Goal: Task Accomplishment & Management: Manage account settings

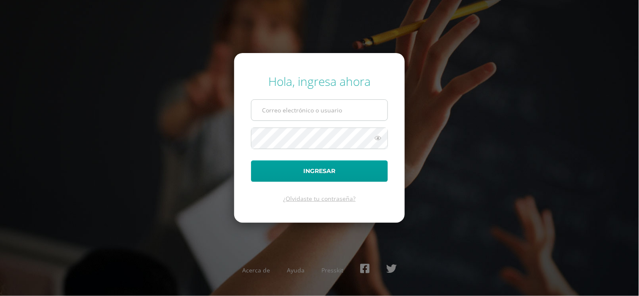
click at [268, 106] on input "text" at bounding box center [320, 110] width 136 height 21
type input "fcruz@bilinguesanjuan.edu.gt"
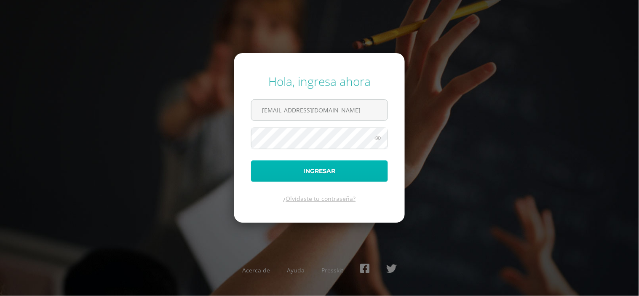
click at [311, 174] on button "Ingresar" at bounding box center [319, 171] width 137 height 21
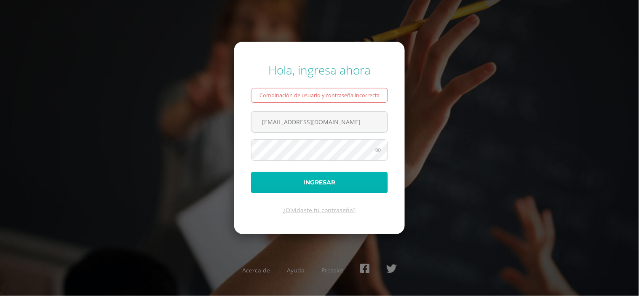
click at [304, 174] on button "Ingresar" at bounding box center [319, 182] width 137 height 21
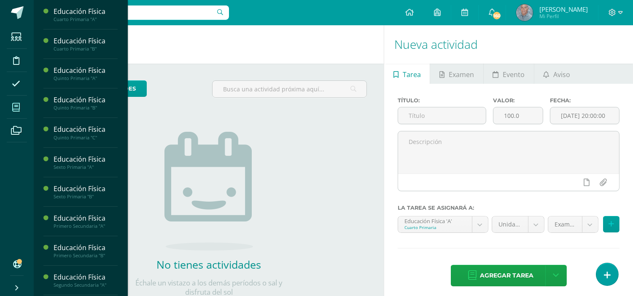
click at [18, 104] on icon at bounding box center [16, 107] width 8 height 8
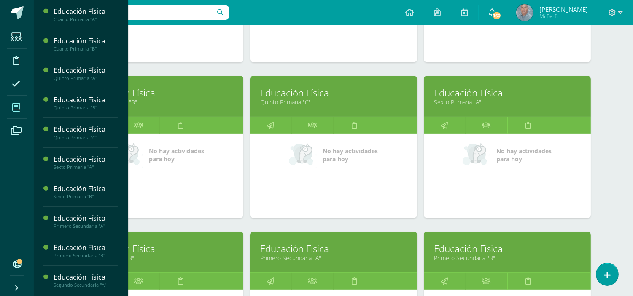
scroll to position [243, 0]
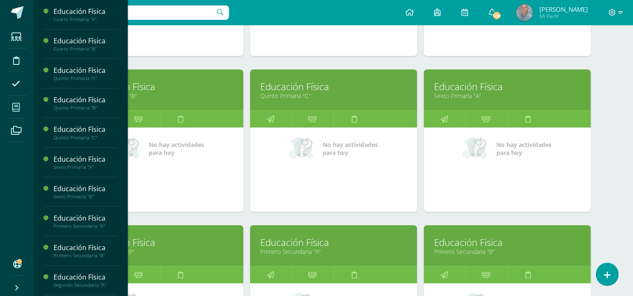
click at [499, 90] on link "Educación Física" at bounding box center [507, 86] width 146 height 13
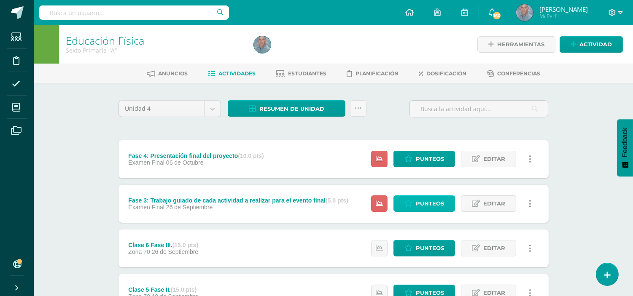
click at [426, 205] on span "Punteos" at bounding box center [430, 204] width 28 height 16
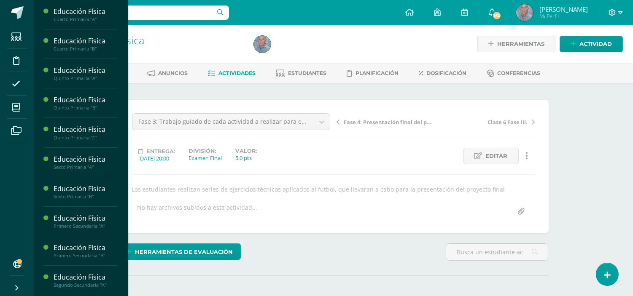
scroll to position [1, 0]
click at [241, 73] on span "Actividades" at bounding box center [236, 73] width 37 height 6
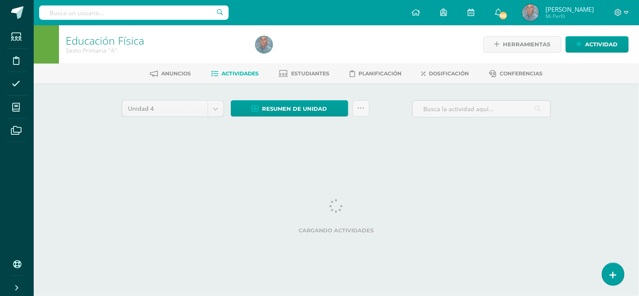
click at [238, 73] on span "Actividades" at bounding box center [240, 73] width 37 height 6
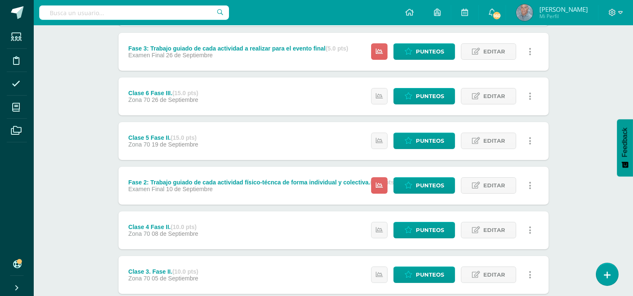
scroll to position [156, 0]
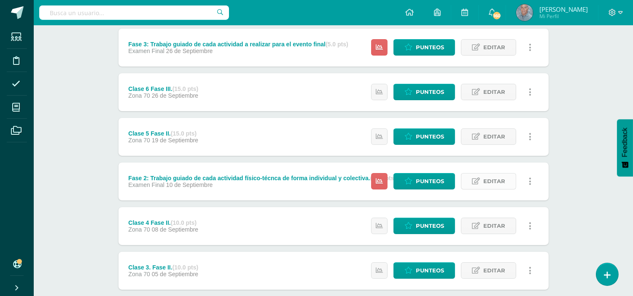
click at [491, 179] on span "Editar" at bounding box center [494, 182] width 22 height 16
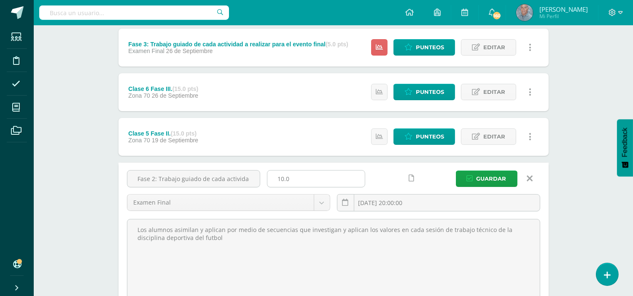
click at [284, 177] on input "10.0" at bounding box center [315, 179] width 97 height 16
type input "15.0"
click at [490, 178] on span "Guardar" at bounding box center [491, 179] width 30 height 16
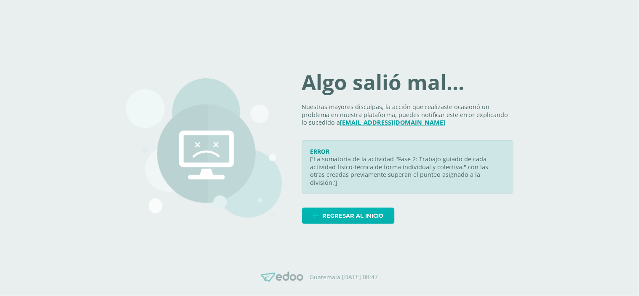
click at [356, 217] on span "Regresar al inicio" at bounding box center [353, 216] width 61 height 16
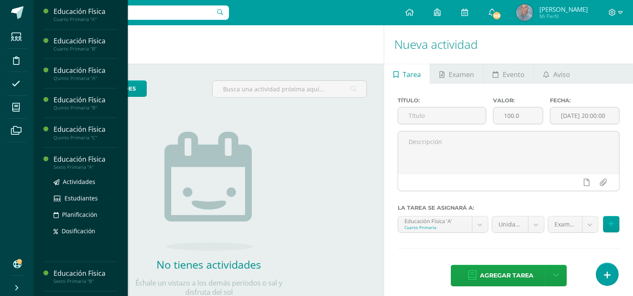
click at [64, 162] on div "Educación Física" at bounding box center [86, 160] width 64 height 10
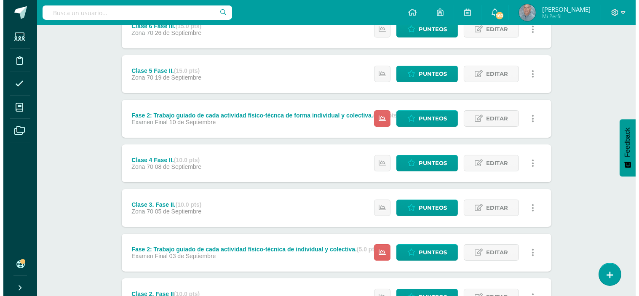
scroll to position [231, 0]
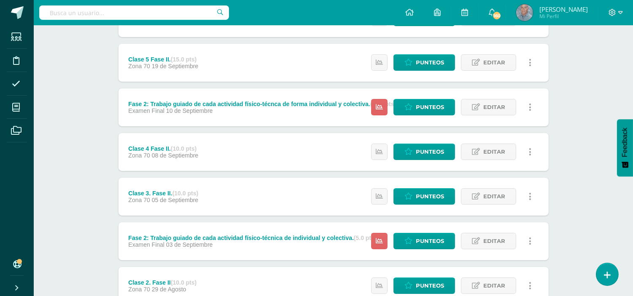
click at [526, 239] on link at bounding box center [530, 241] width 16 height 16
click at [502, 292] on link "Eliminar" at bounding box center [514, 294] width 86 height 13
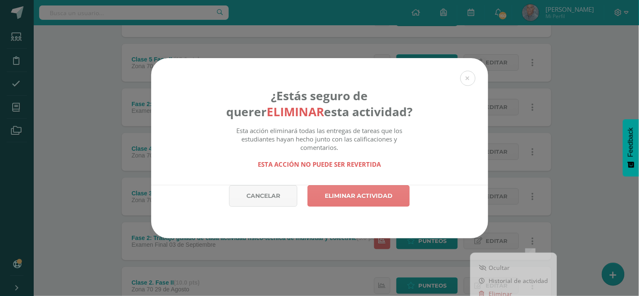
click at [365, 201] on link "Eliminar actividad" at bounding box center [359, 195] width 102 height 21
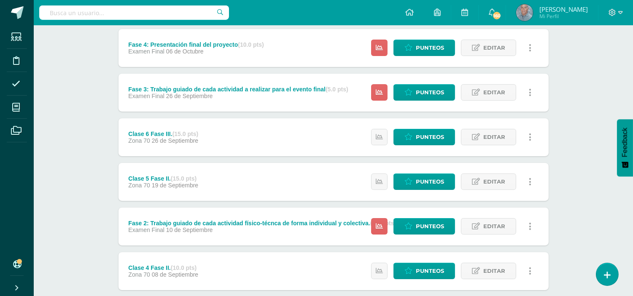
scroll to position [112, 0]
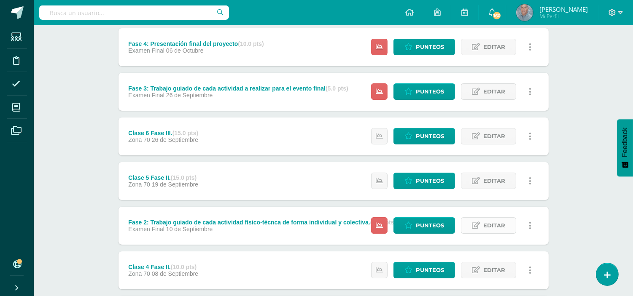
click at [491, 222] on span "Editar" at bounding box center [494, 226] width 22 height 16
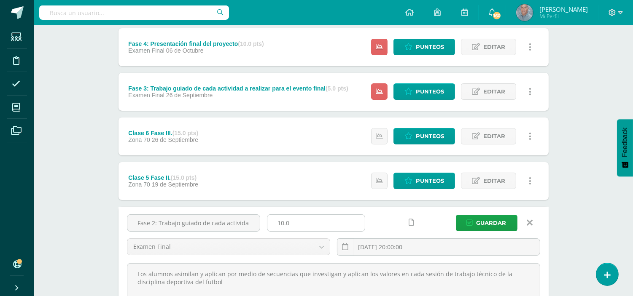
click at [283, 222] on input "10.0" at bounding box center [315, 223] width 97 height 16
type input "15.0"
click at [494, 219] on span "Guardar" at bounding box center [491, 223] width 30 height 16
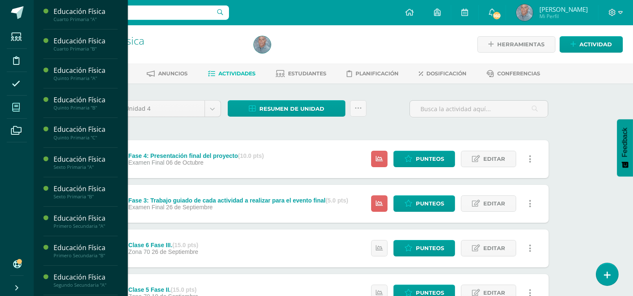
click at [16, 102] on span at bounding box center [16, 107] width 19 height 19
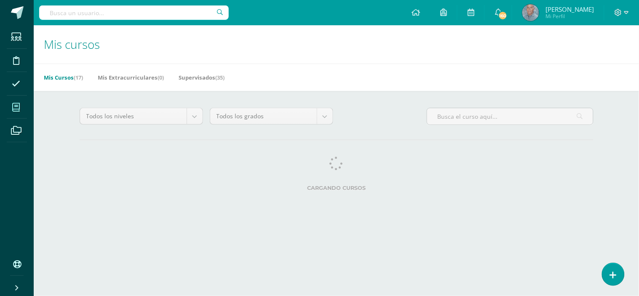
drag, startPoint x: 0, startPoint y: 0, endPoint x: 86, endPoint y: 150, distance: 172.5
click at [86, 150] on div "Todos los niveles Todos los niveles Preprimaria [GEOGRAPHIC_DATA] [GEOGRAPHIC_D…" at bounding box center [337, 151] width 548 height 121
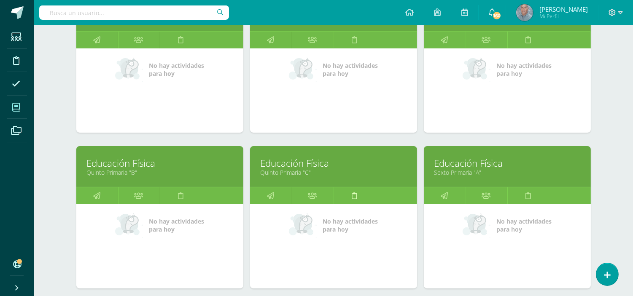
scroll to position [169, 0]
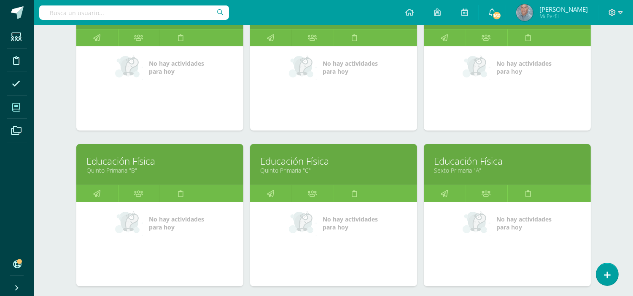
click at [280, 171] on link "Quinto Primaria "C"" at bounding box center [333, 170] width 146 height 8
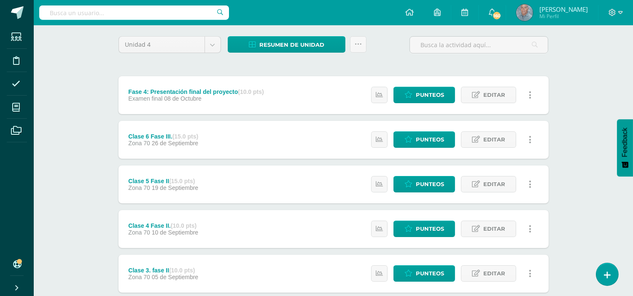
scroll to position [56, 0]
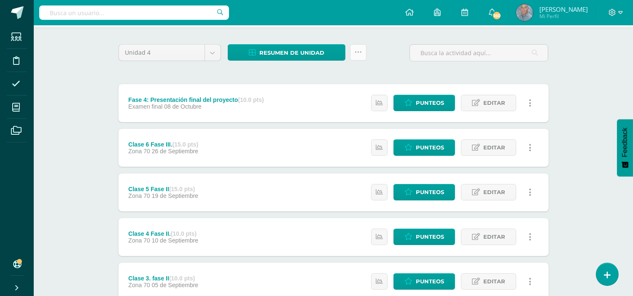
click at [355, 49] on icon at bounding box center [357, 52] width 7 height 7
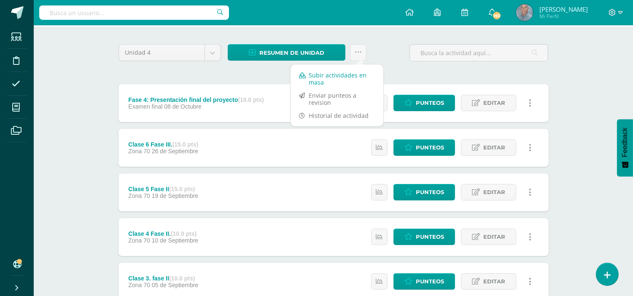
click at [343, 72] on link "Subir actividades en masa" at bounding box center [336, 79] width 93 height 20
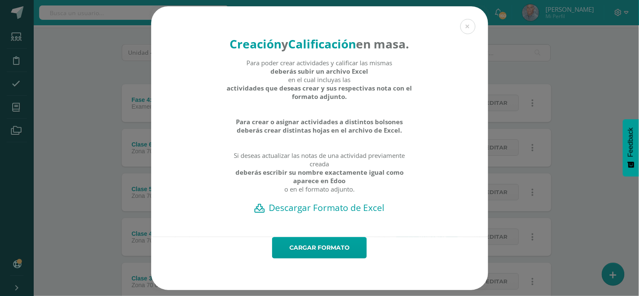
click at [334, 214] on h2 "Descargar Formato de Excel" at bounding box center [320, 208] width 308 height 12
drag, startPoint x: 545, startPoint y: 9, endPoint x: 419, endPoint y: 56, distance: 134.4
click at [419, 56] on div "Creación y Calificación en masa. Para poder crear actividades y calificar las m…" at bounding box center [319, 148] width 633 height 284
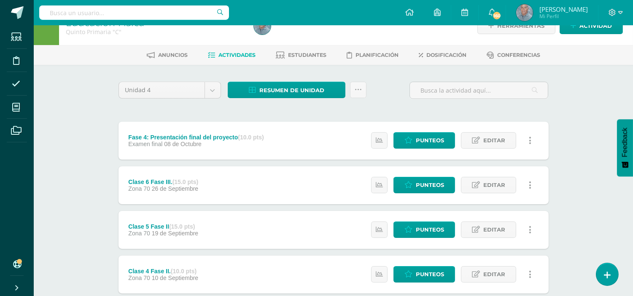
scroll to position [0, 0]
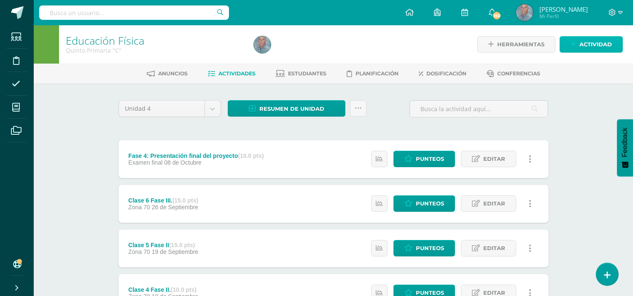
click at [602, 44] on span "Actividad" at bounding box center [595, 45] width 32 height 16
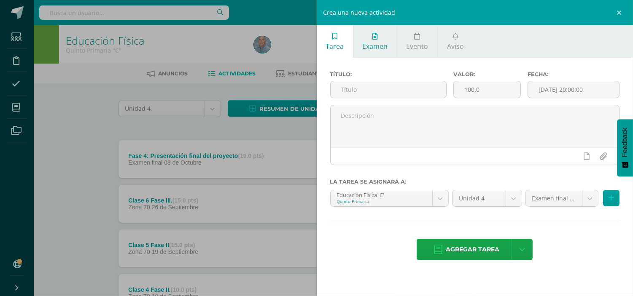
click at [375, 43] on span "Examen" at bounding box center [374, 46] width 25 height 9
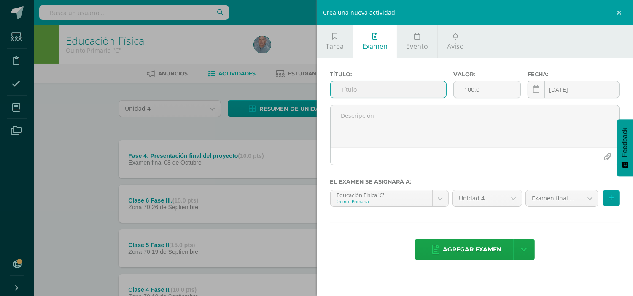
click at [352, 87] on input "text" at bounding box center [388, 89] width 116 height 16
paste input "Fase 2: Trabajo guiado de cada actividad físico-técnica a realizar de forma ind…"
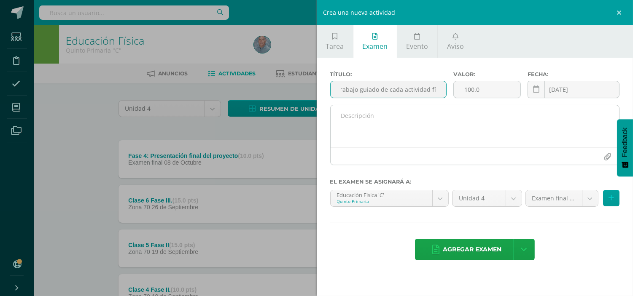
scroll to position [0, 13]
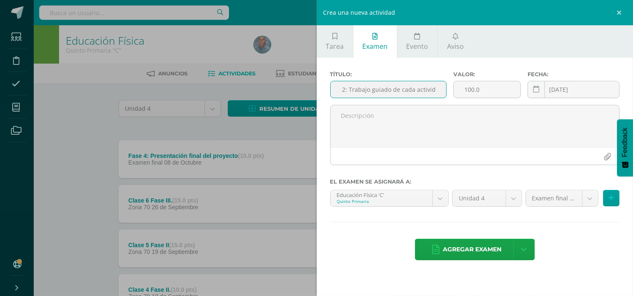
click at [419, 89] on input "Fase 2: Trabajo guiado de cada actividad físico-técnica a realizar de forma ind…" at bounding box center [388, 89] width 116 height 16
click at [441, 90] on input "Fase 2: Trabajo guiado de cada actividad físico-técnica a realizar de forma ind…" at bounding box center [388, 89] width 116 height 16
type input "Fase 2: Trabajo guiado de cada actividad físico-técnica a realizar de forma ind…"
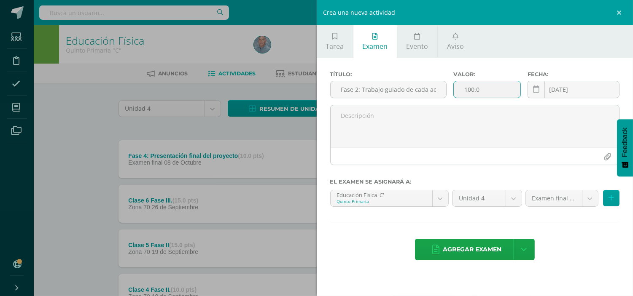
click at [474, 90] on input "100.0" at bounding box center [486, 89] width 67 height 16
type input "15.0"
click at [537, 89] on icon at bounding box center [536, 89] width 6 height 7
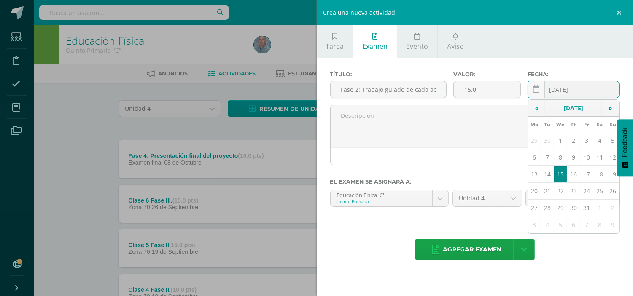
click at [533, 108] on td at bounding box center [536, 108] width 17 height 17
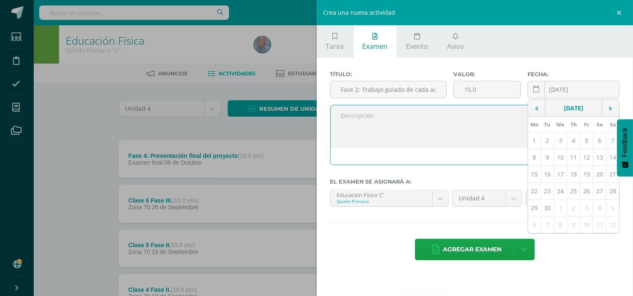
click at [386, 124] on textarea at bounding box center [474, 126] width 289 height 42
click at [341, 120] on textarea at bounding box center [474, 126] width 289 height 42
paste textarea "Los alumnos asimilan y aplican por medio de secuencias que investigan y aplican…"
click at [510, 139] on textarea "Los alumnos asimilan y aplican por medio de secuencias que investigan y aplican…" at bounding box center [474, 126] width 289 height 42
type textarea "Los alumnos asimilan y aplican por medio de secuencias que investigan y aplican…"
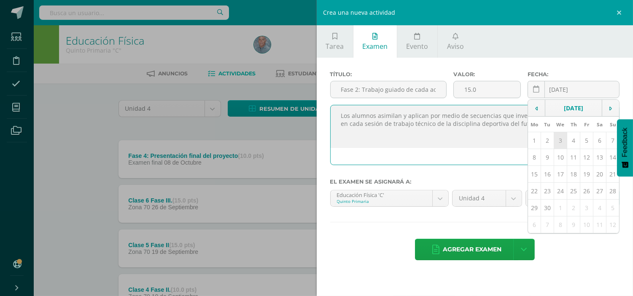
click at [559, 140] on td "3" at bounding box center [560, 140] width 13 height 17
type input "[DATE]"
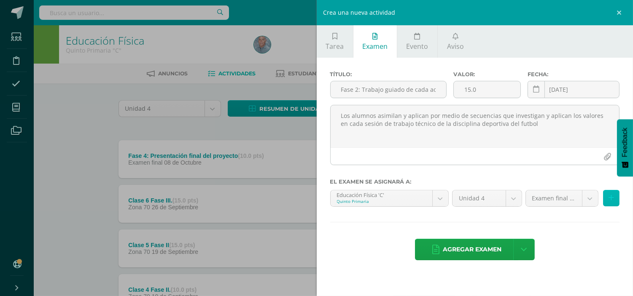
click at [611, 193] on button at bounding box center [611, 198] width 16 height 16
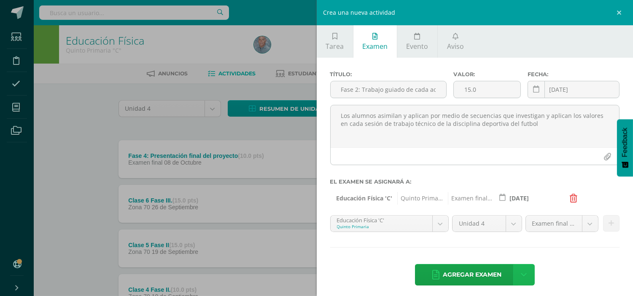
click at [521, 274] on icon at bounding box center [523, 275] width 6 height 9
click at [511, 241] on link "Agregar examen y ocultar" at bounding box center [520, 240] width 93 height 20
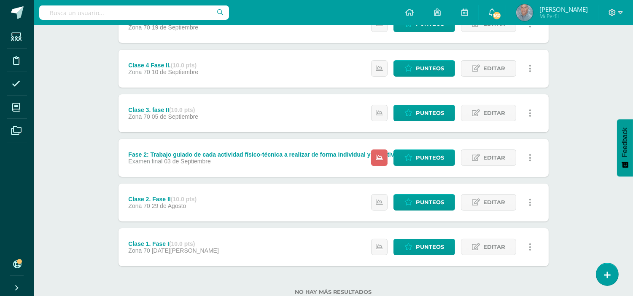
scroll to position [250, 0]
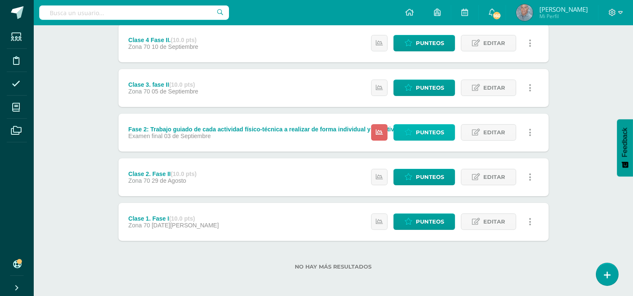
click at [428, 127] on span "Punteos" at bounding box center [430, 133] width 28 height 16
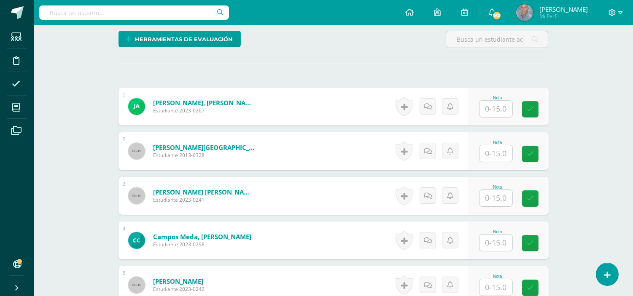
scroll to position [220, 0]
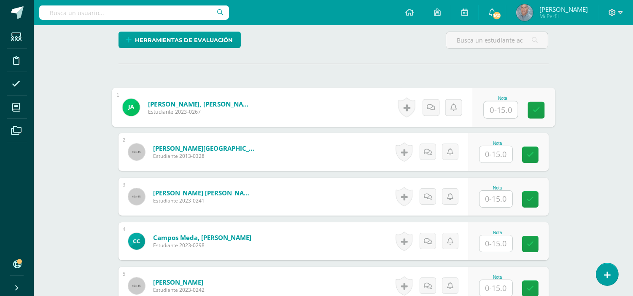
click at [492, 110] on input "text" at bounding box center [500, 110] width 34 height 17
type input "15"
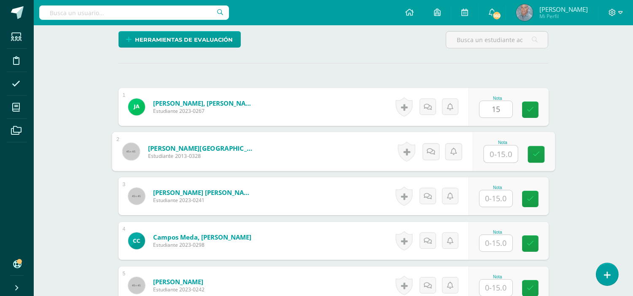
click at [491, 157] on input "text" at bounding box center [500, 154] width 34 height 17
type input "15"
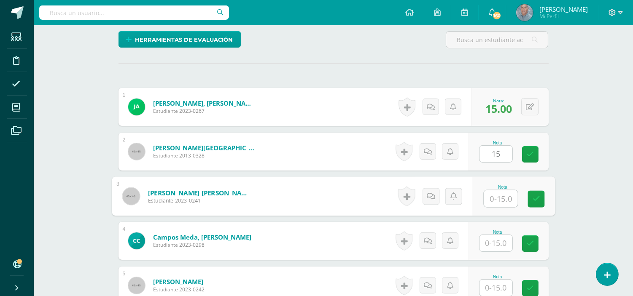
click at [487, 201] on input "text" at bounding box center [500, 198] width 34 height 17
type input "15"
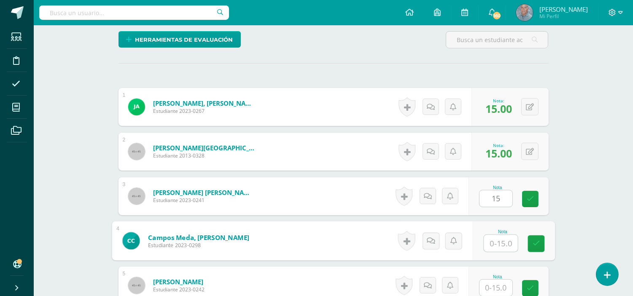
click at [491, 242] on input "text" at bounding box center [500, 243] width 34 height 17
type input "15"
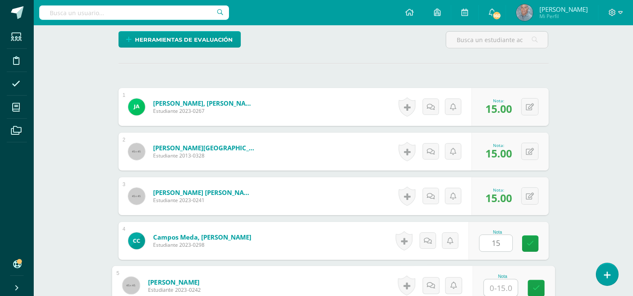
click at [489, 285] on input "text" at bounding box center [500, 288] width 34 height 17
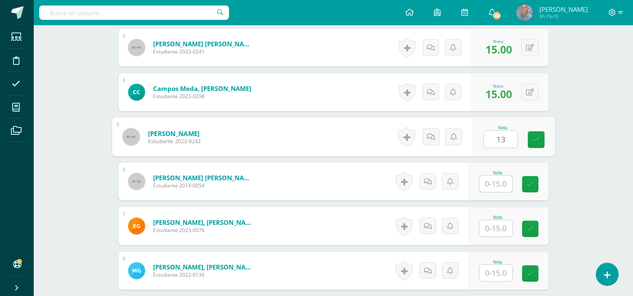
scroll to position [371, 0]
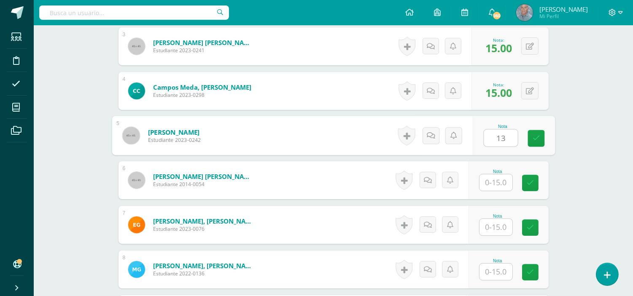
type input "13"
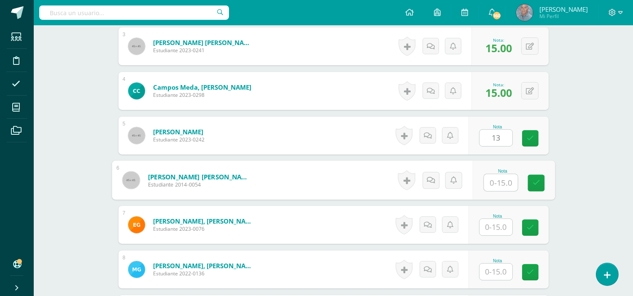
click at [489, 182] on input "text" at bounding box center [500, 182] width 34 height 17
type input "13"
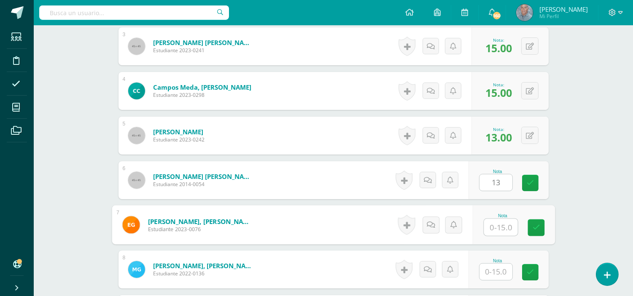
click at [489, 229] on input "text" at bounding box center [500, 227] width 34 height 17
type input "15"
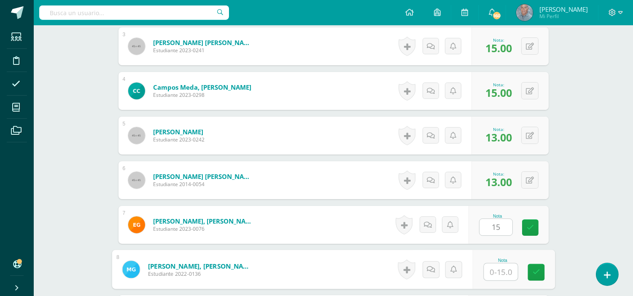
click at [487, 276] on input "text" at bounding box center [500, 272] width 34 height 17
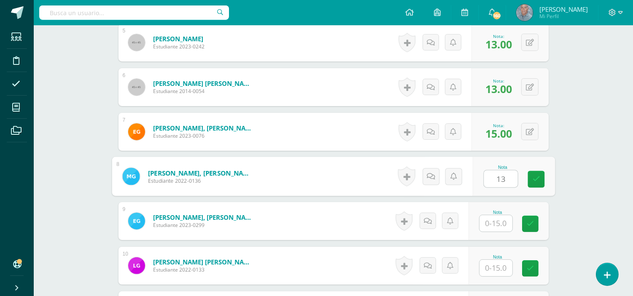
scroll to position [464, 0]
type input "13"
click at [490, 224] on input "text" at bounding box center [495, 223] width 33 height 16
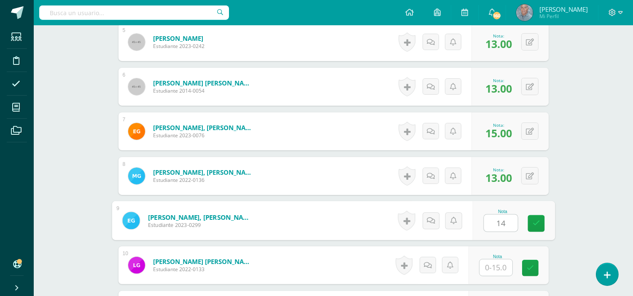
type input "14"
click at [488, 268] on input "text" at bounding box center [495, 268] width 33 height 16
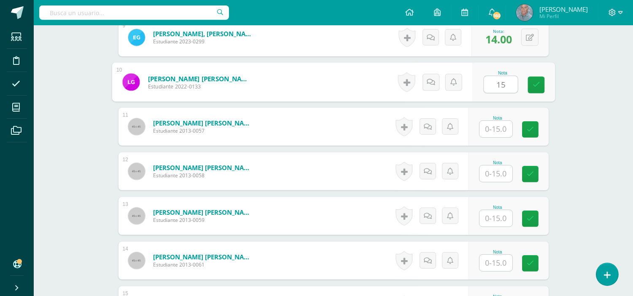
scroll to position [652, 0]
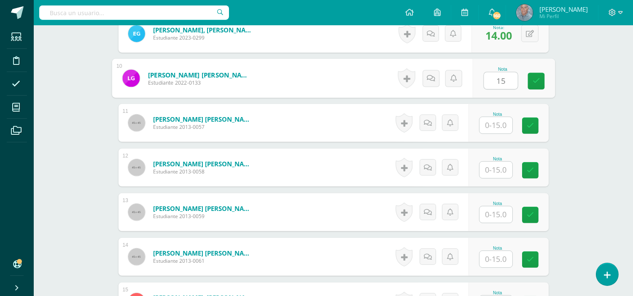
type input "15"
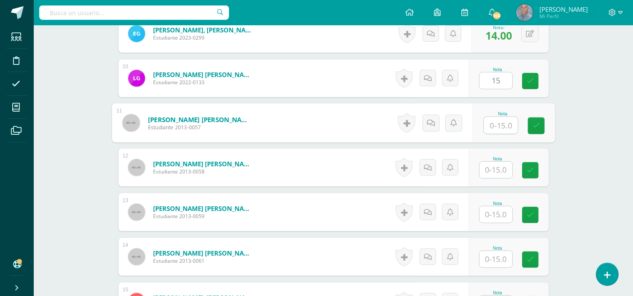
click at [491, 127] on input "text" at bounding box center [500, 125] width 34 height 17
type input "13"
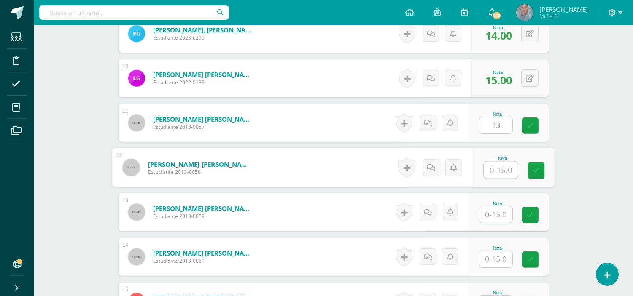
click at [487, 171] on input "text" at bounding box center [500, 170] width 34 height 17
type input "15"
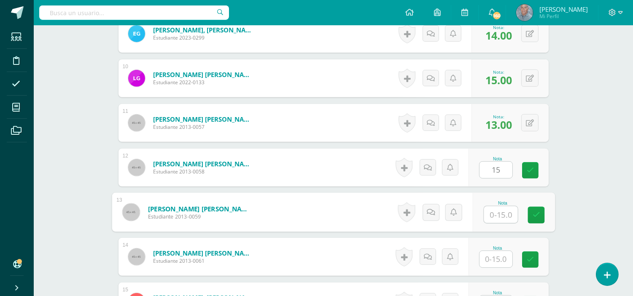
click at [488, 214] on input "text" at bounding box center [500, 214] width 34 height 17
type input "15"
click at [486, 257] on input "text" at bounding box center [495, 259] width 33 height 16
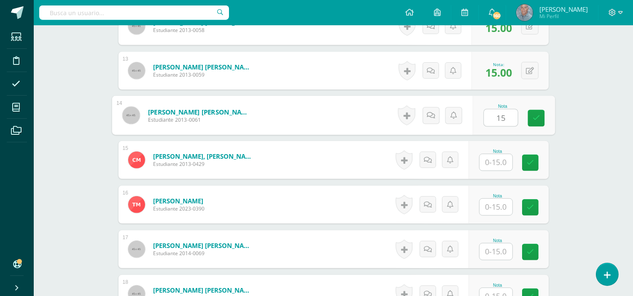
scroll to position [802, 0]
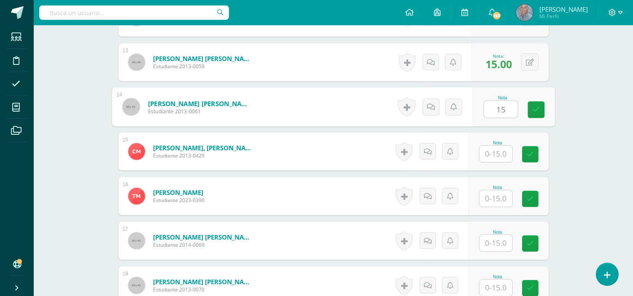
type input "15"
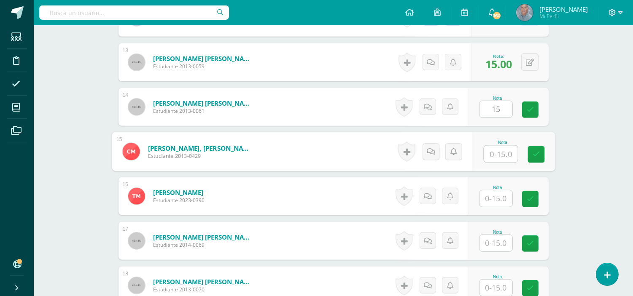
click at [489, 153] on input "text" at bounding box center [500, 154] width 34 height 17
type input "15"
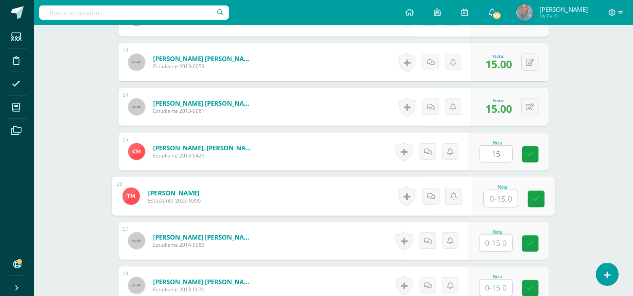
click at [487, 195] on input "text" at bounding box center [500, 198] width 34 height 17
type input "13"
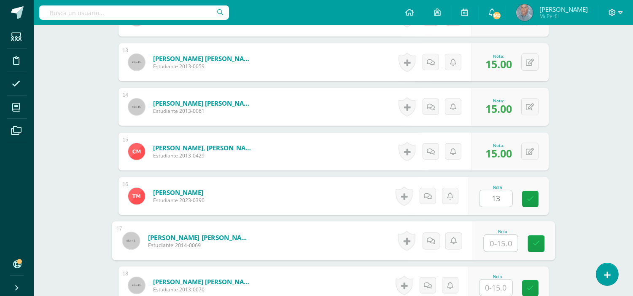
click at [486, 241] on input "text" at bounding box center [500, 243] width 34 height 17
type input "15"
click at [489, 295] on input "text" at bounding box center [495, 288] width 33 height 16
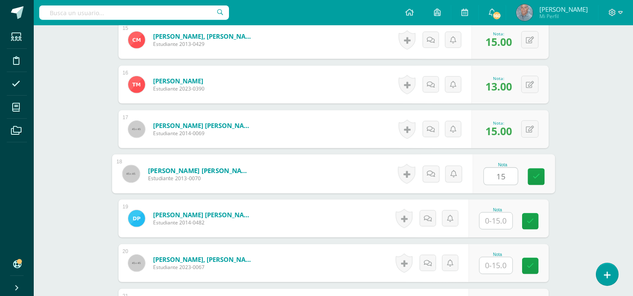
scroll to position [914, 0]
type input "15"
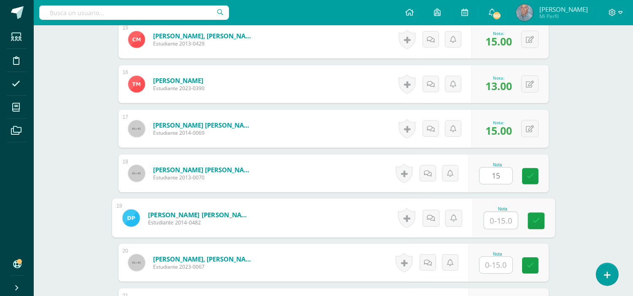
click at [489, 223] on input "text" at bounding box center [500, 220] width 34 height 17
type input "13"
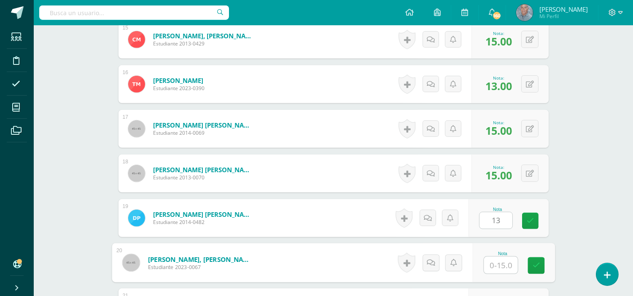
click at [486, 263] on input "text" at bounding box center [500, 265] width 34 height 17
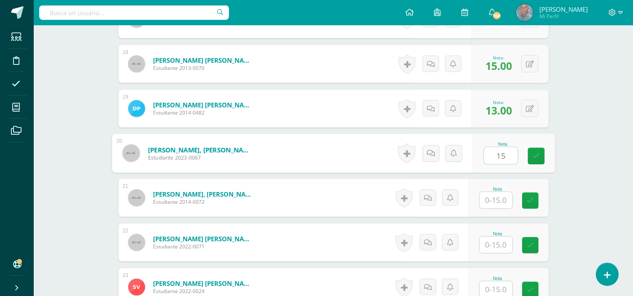
scroll to position [1026, 0]
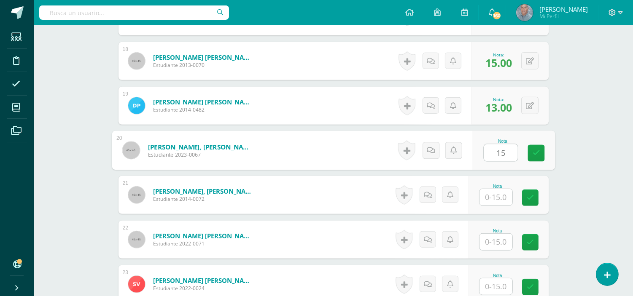
type input "15"
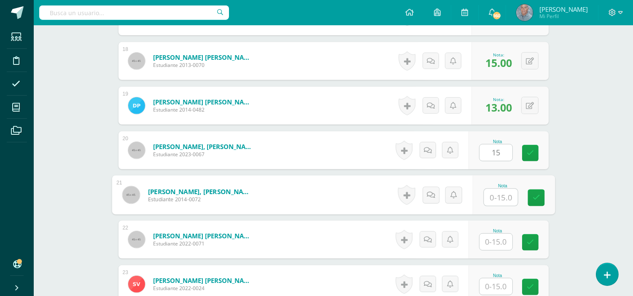
click at [485, 196] on input "text" at bounding box center [500, 197] width 34 height 17
type input "15"
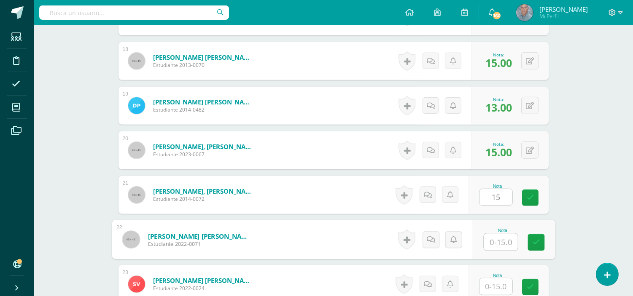
click at [488, 246] on input "text" at bounding box center [500, 242] width 34 height 17
type input "15"
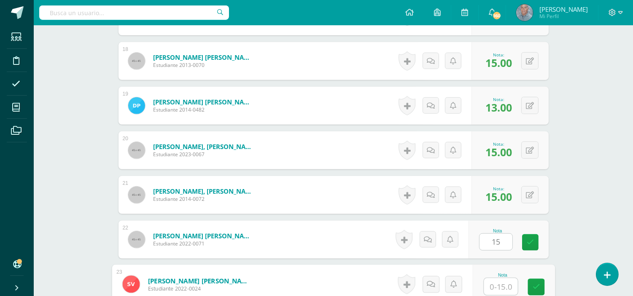
click at [489, 287] on input "text" at bounding box center [500, 287] width 34 height 17
type input "15"
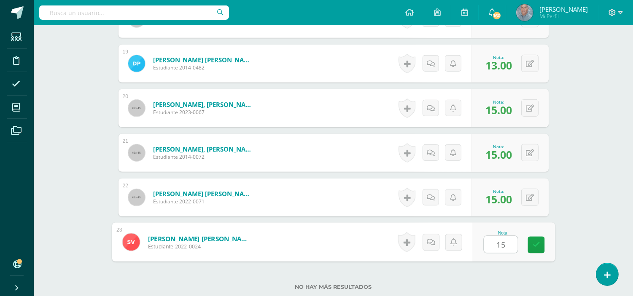
scroll to position [1082, 0]
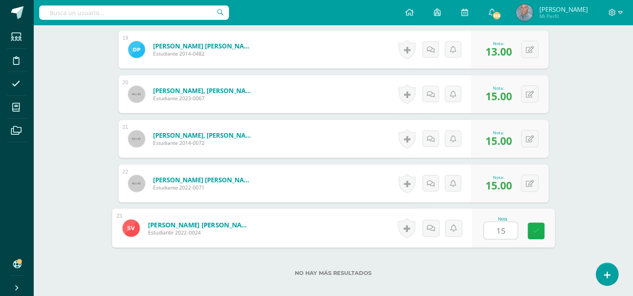
click at [534, 233] on icon at bounding box center [536, 231] width 8 height 7
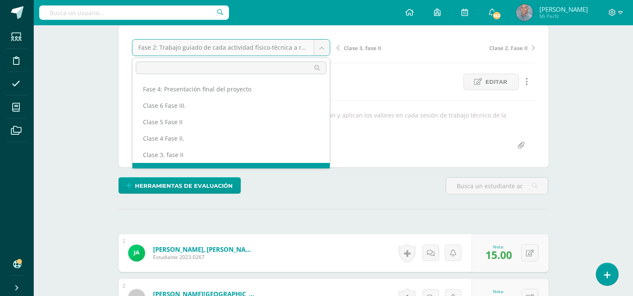
scroll to position [17, 0]
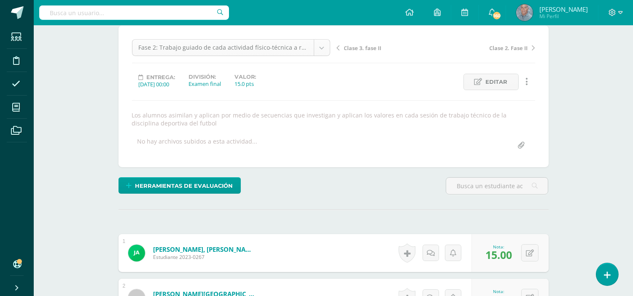
click at [500, 82] on span "Editar" at bounding box center [496, 82] width 22 height 16
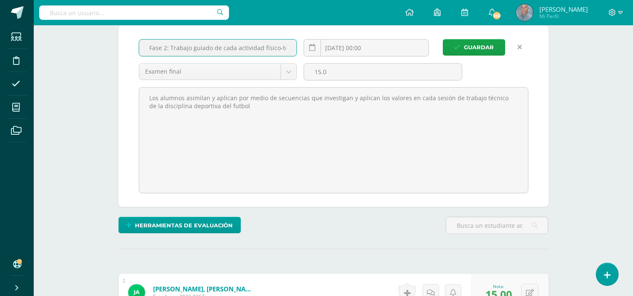
click at [287, 46] on input "Fase 2: Trabajo guiado de cada actividad físico-técnica a realizar de forma ind…" at bounding box center [218, 48] width 158 height 16
type input "Fase 2: Trabajo guiado de cada actividad físico-técnica"
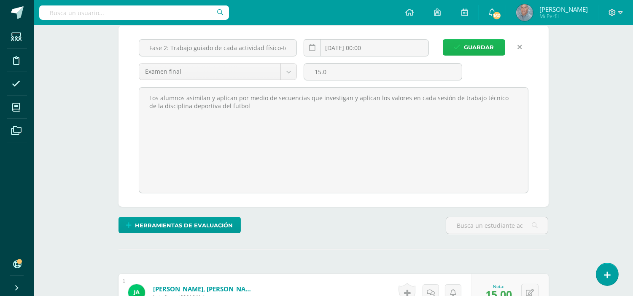
click at [474, 43] on span "Guardar" at bounding box center [479, 48] width 30 height 16
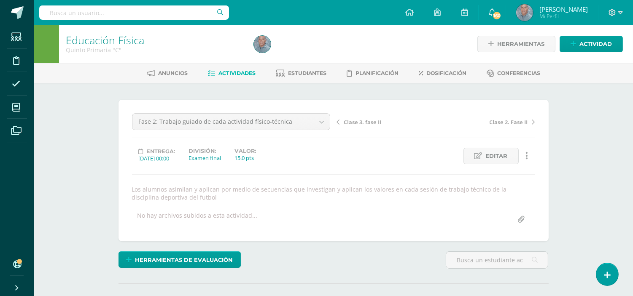
scroll to position [1, 0]
click at [221, 73] on span "Actividades" at bounding box center [236, 73] width 37 height 6
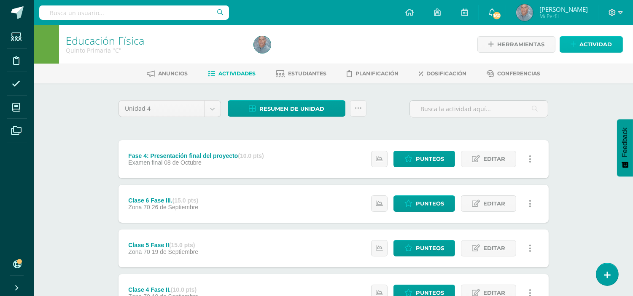
click at [599, 47] on span "Actividad" at bounding box center [595, 45] width 32 height 16
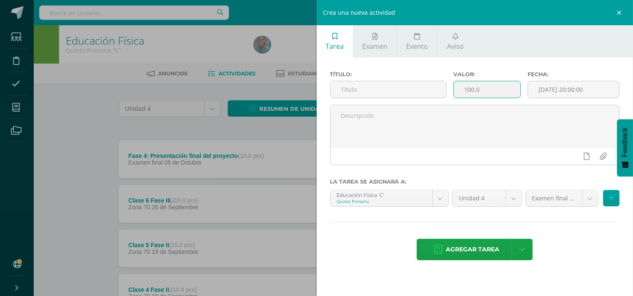
click at [473, 89] on input "100.0" at bounding box center [486, 89] width 67 height 16
type input "5.0"
click at [379, 42] on span "Examen" at bounding box center [374, 46] width 25 height 9
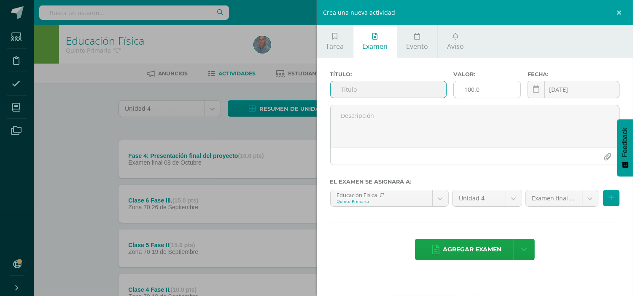
click at [469, 87] on input "100.0" at bounding box center [486, 89] width 67 height 16
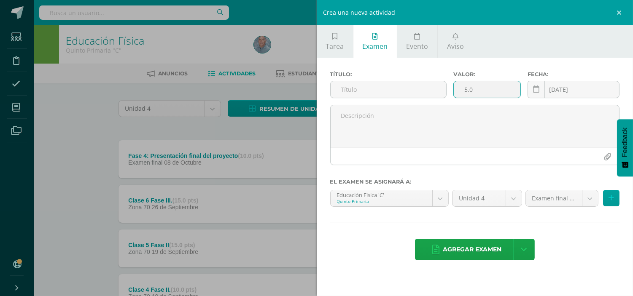
type input "5.0"
click at [338, 90] on input "text" at bounding box center [388, 89] width 116 height 16
paste input "Fase 3: Trabajo guiado de cada actividad a realizar para el evento final"
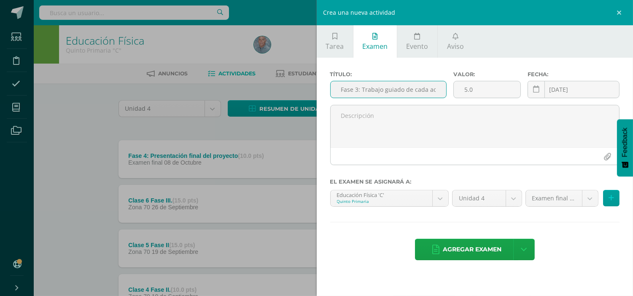
type input "Fase 3: Trabajo guiado de cada actividad a realizar para el evento final"
click at [536, 91] on icon at bounding box center [536, 89] width 6 height 7
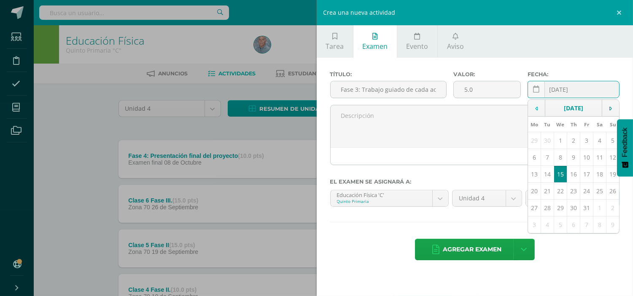
click at [535, 111] on icon at bounding box center [536, 109] width 3 height 6
click at [587, 189] on td "26" at bounding box center [586, 191] width 13 height 17
type input "[DATE]"
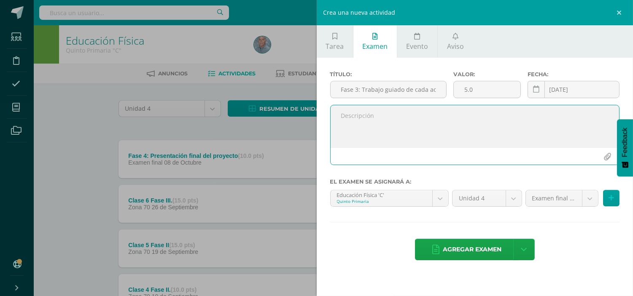
click at [352, 116] on textarea at bounding box center [474, 126] width 289 height 42
paste textarea "Los estudiantes realizan series de ejercicios técnicos aplicados al futbol, que…"
click at [335, 116] on textarea "Los estudiantes realizan series de ejercicios técnicos aplicados al futbol, que…" at bounding box center [474, 126] width 289 height 42
type textarea "Los estudiantes realizan series de ejercicios técnicos aplicados al futbol, que…"
click at [616, 196] on button at bounding box center [611, 198] width 16 height 16
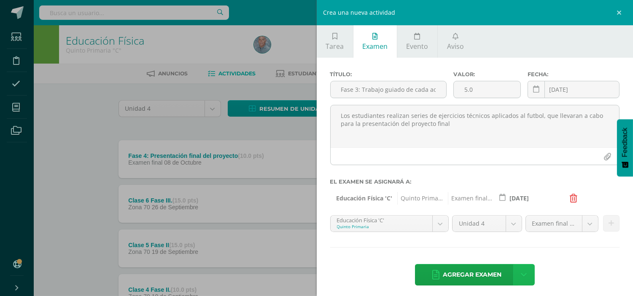
click at [520, 276] on icon at bounding box center [523, 275] width 6 height 9
click at [506, 236] on link "Agregar examen y ocultar" at bounding box center [520, 240] width 93 height 20
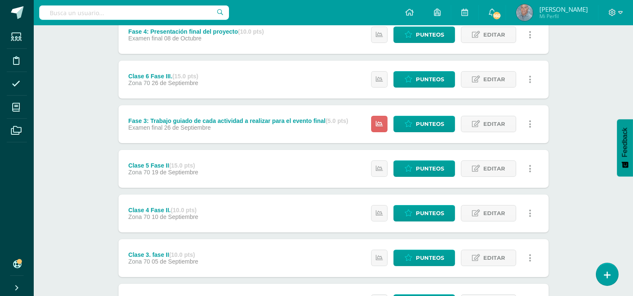
scroll to position [106, 0]
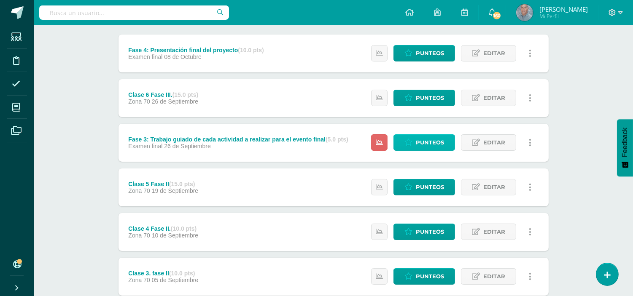
click at [422, 142] on span "Punteos" at bounding box center [430, 143] width 28 height 16
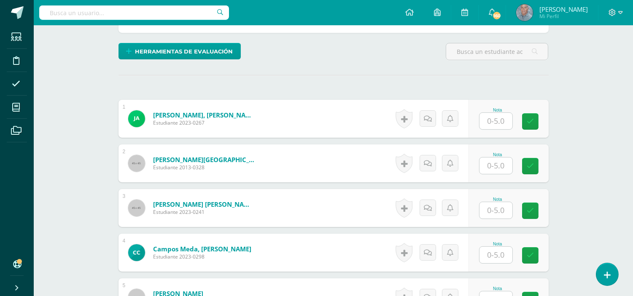
scroll to position [201, 0]
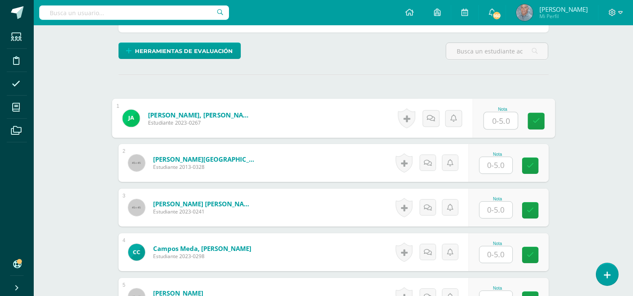
click at [489, 124] on input "text" at bounding box center [500, 121] width 34 height 17
type input "5"
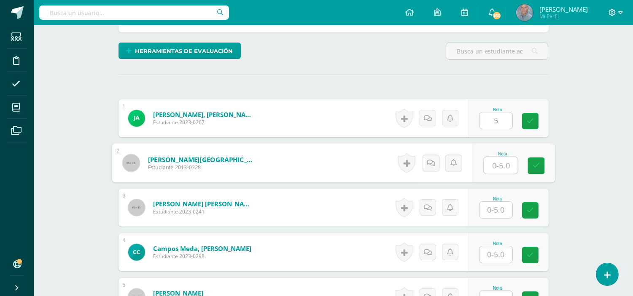
click at [485, 162] on input "text" at bounding box center [500, 165] width 34 height 17
type input "5"
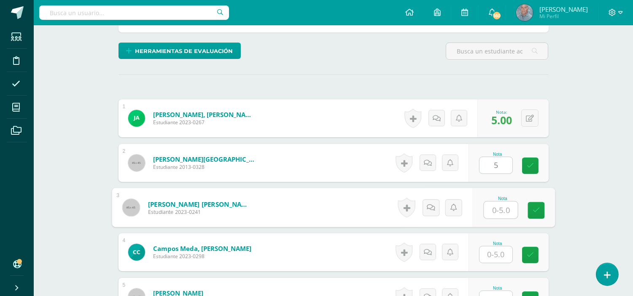
click at [489, 208] on input "text" at bounding box center [500, 210] width 34 height 17
type input "5"
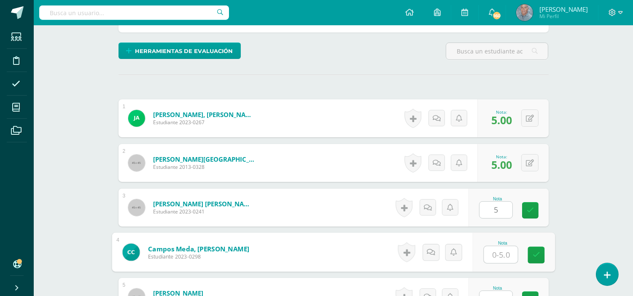
click at [488, 259] on input "text" at bounding box center [500, 255] width 34 height 17
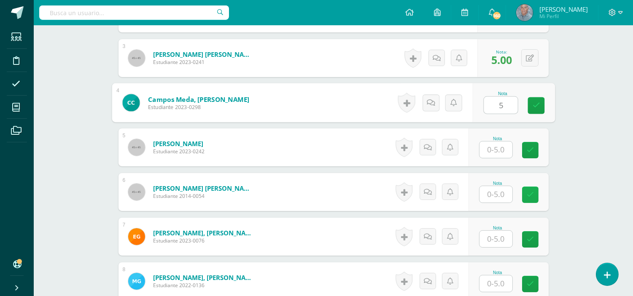
scroll to position [351, 0]
type input "5"
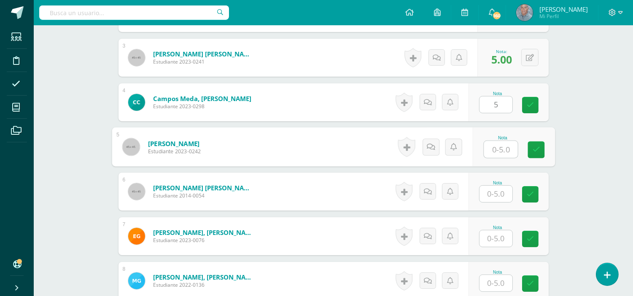
click at [487, 149] on input "text" at bounding box center [500, 149] width 34 height 17
type input "4"
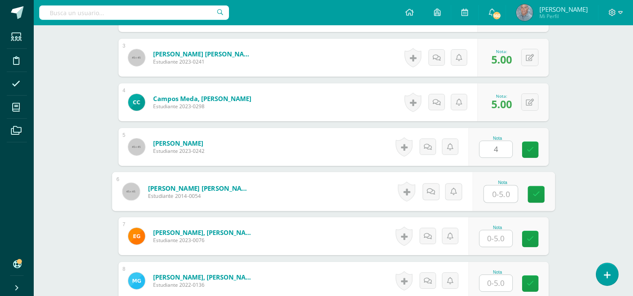
click at [490, 193] on input "text" at bounding box center [500, 194] width 34 height 17
type input "5"
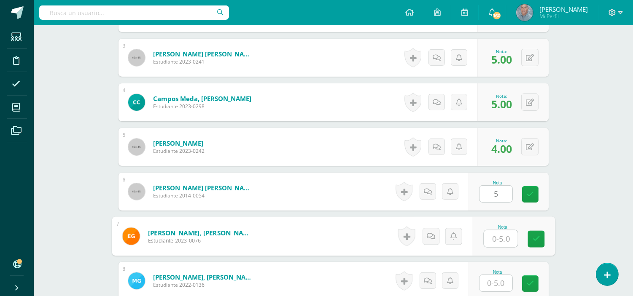
click at [486, 238] on input "text" at bounding box center [500, 239] width 34 height 17
type input "5"
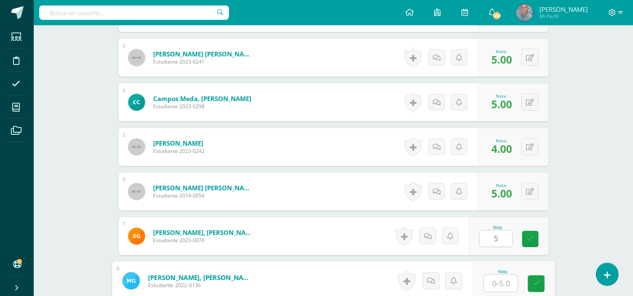
click at [491, 285] on input "text" at bounding box center [500, 283] width 34 height 17
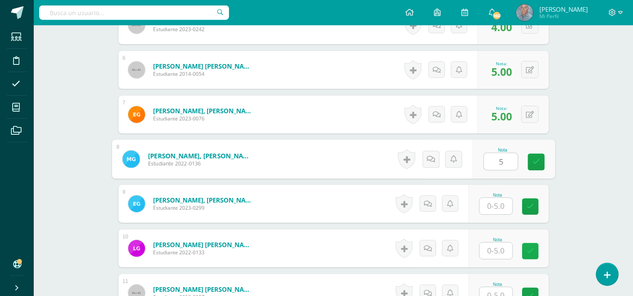
scroll to position [483, 0]
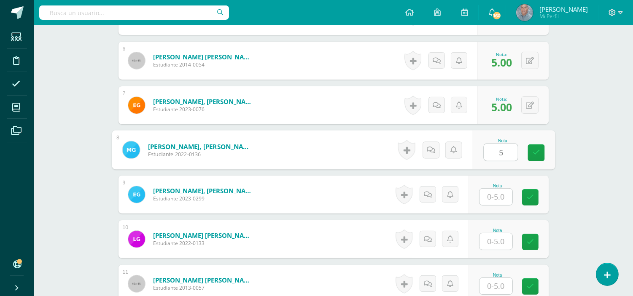
type input "5"
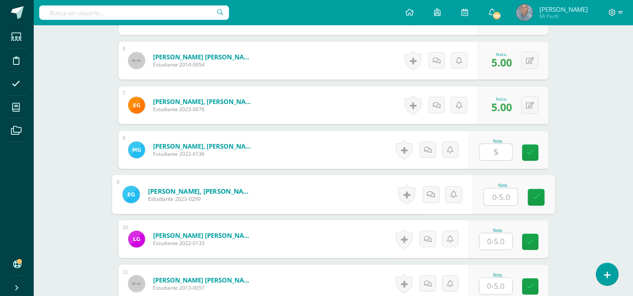
click at [492, 198] on input "text" at bounding box center [500, 197] width 34 height 17
type input "5"
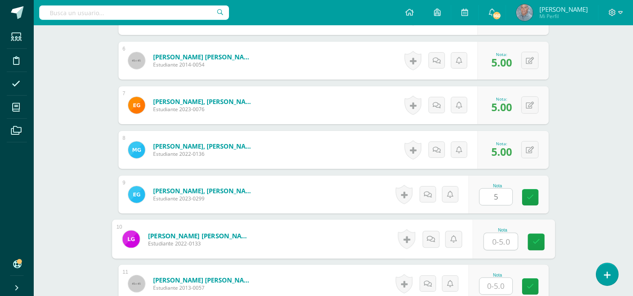
click at [490, 241] on input "text" at bounding box center [500, 241] width 34 height 17
type input "5"
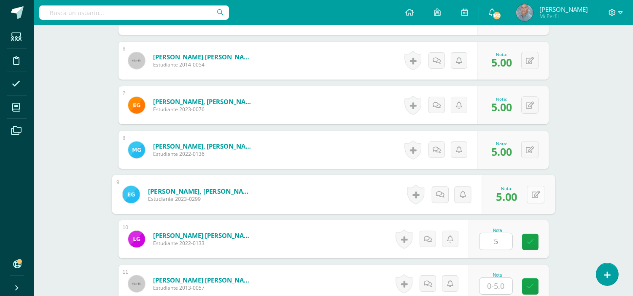
click at [528, 199] on button at bounding box center [535, 195] width 18 height 18
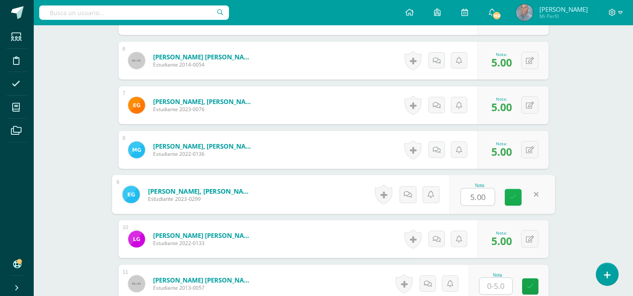
click at [505, 200] on link at bounding box center [512, 197] width 17 height 17
click at [527, 199] on button at bounding box center [535, 195] width 18 height 18
type input "4"
click at [534, 287] on link at bounding box center [530, 287] width 16 height 16
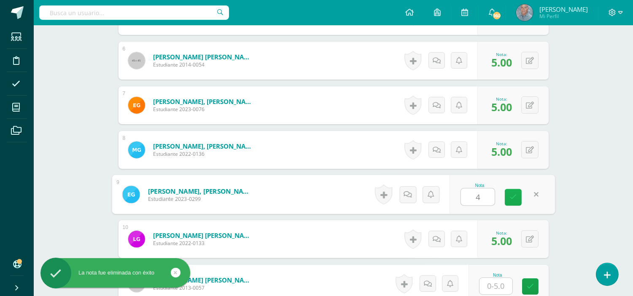
click at [515, 195] on icon at bounding box center [513, 197] width 8 height 7
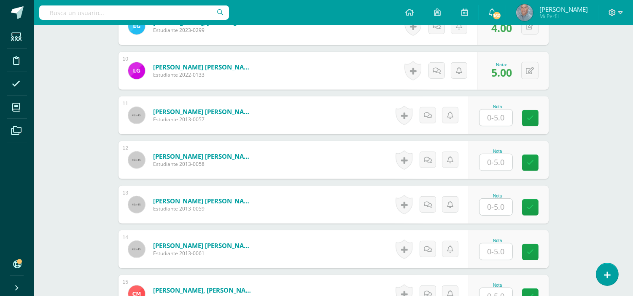
scroll to position [657, 0]
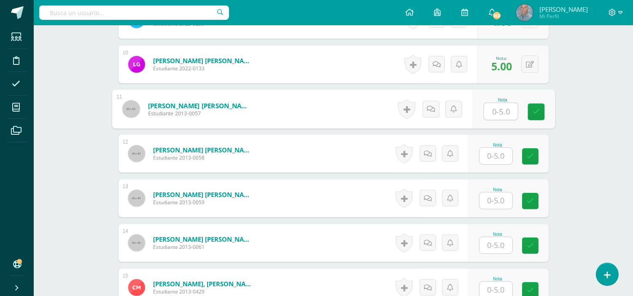
click at [487, 107] on input "text" at bounding box center [500, 111] width 34 height 17
type input "5"
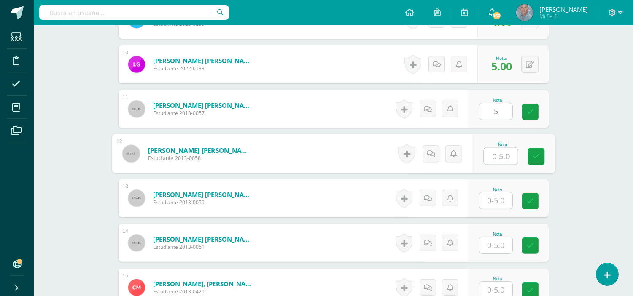
click at [486, 155] on input "text" at bounding box center [500, 156] width 34 height 17
type input "5"
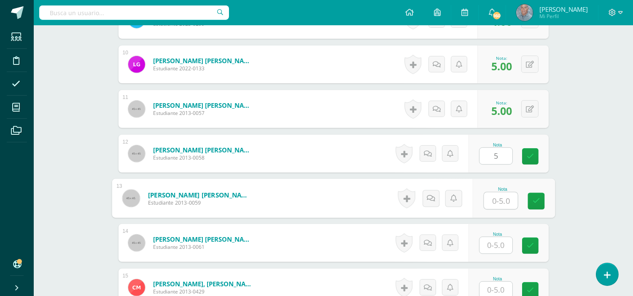
click at [491, 200] on input "text" at bounding box center [500, 201] width 34 height 17
type input "5"
click at [490, 244] on input "text" at bounding box center [495, 245] width 33 height 16
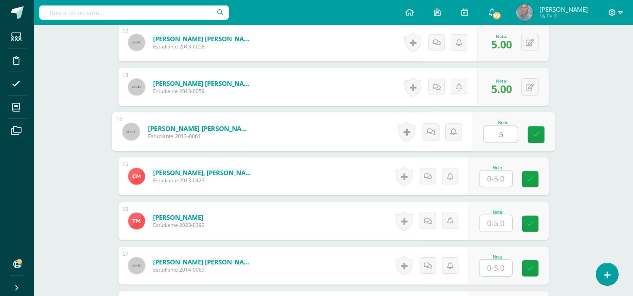
scroll to position [770, 0]
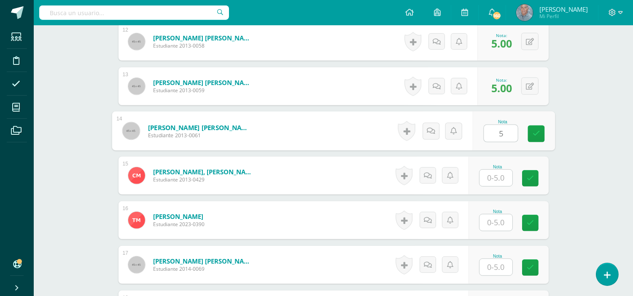
type input "5"
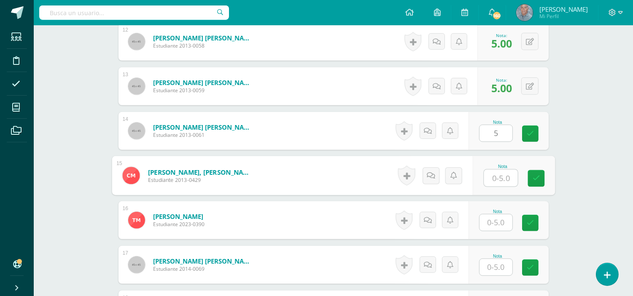
click at [490, 176] on input "text" at bounding box center [500, 178] width 34 height 17
type input "5"
click at [490, 225] on input "text" at bounding box center [495, 223] width 33 height 16
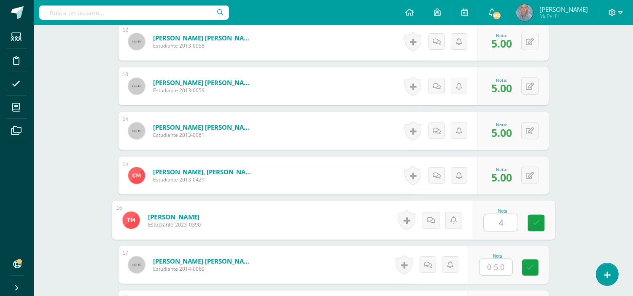
type input "4"
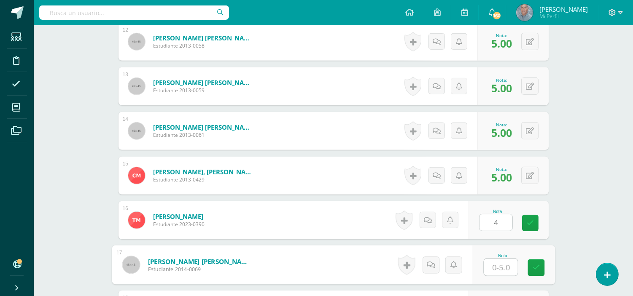
click at [490, 267] on input "text" at bounding box center [500, 267] width 34 height 17
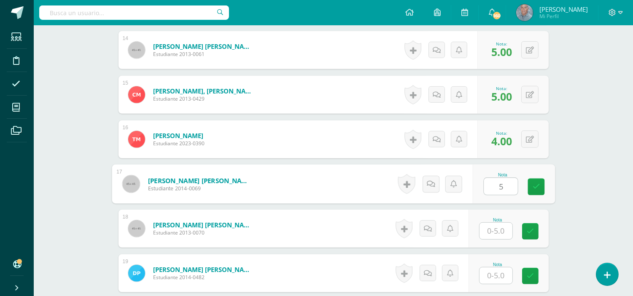
scroll to position [888, 0]
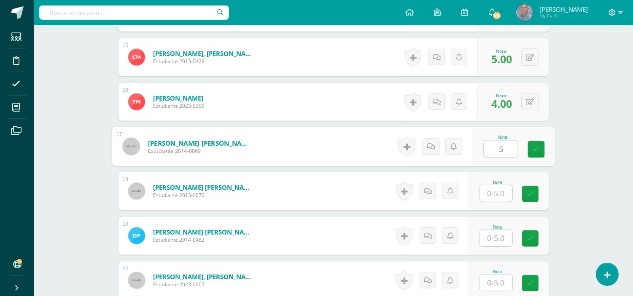
type input "5"
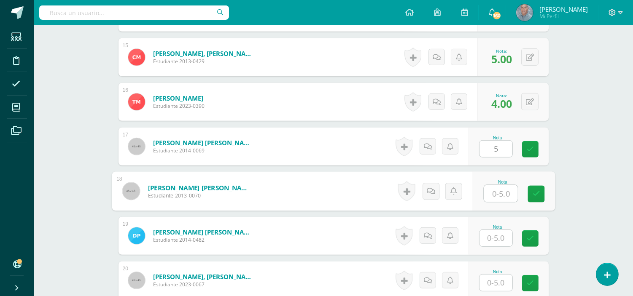
click at [489, 195] on input "text" at bounding box center [500, 193] width 34 height 17
type input "5"
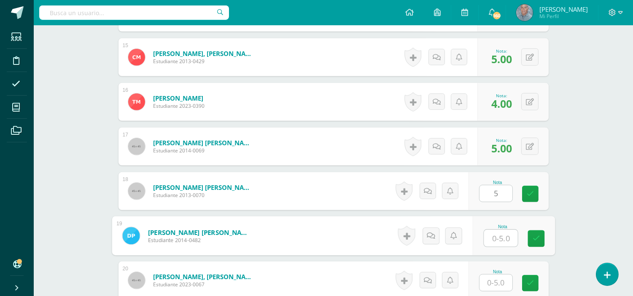
click at [488, 239] on input "text" at bounding box center [500, 238] width 34 height 17
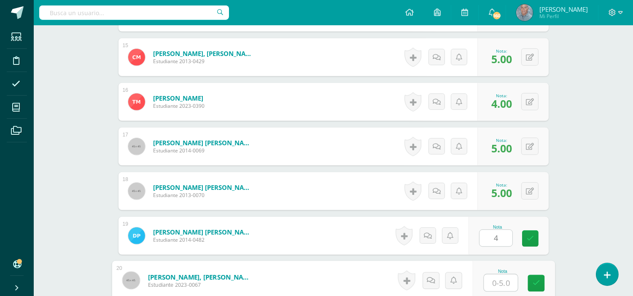
click at [490, 284] on input "text" at bounding box center [500, 283] width 34 height 17
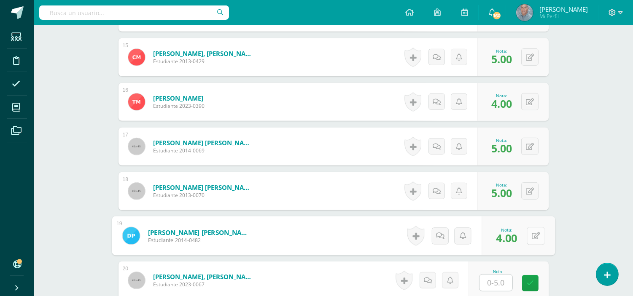
click at [527, 241] on button at bounding box center [535, 236] width 18 height 18
type input "5"
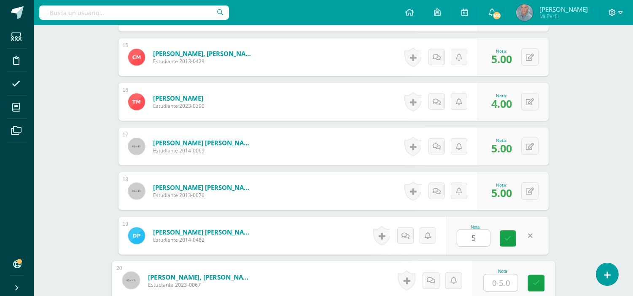
click at [491, 282] on input "text" at bounding box center [500, 283] width 34 height 17
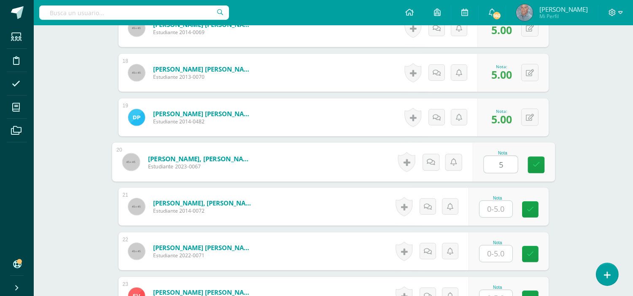
scroll to position [1051, 0]
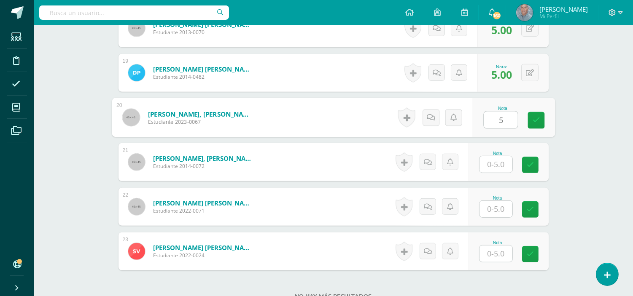
type input "5"
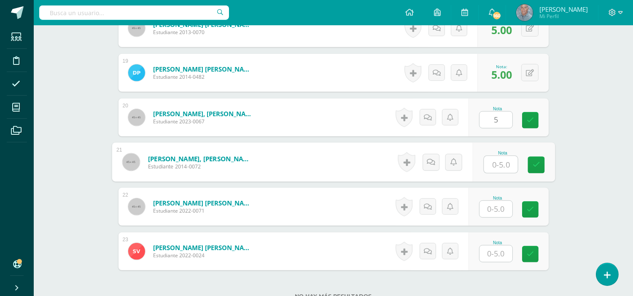
click at [492, 165] on input "text" at bounding box center [500, 164] width 34 height 17
type input "5"
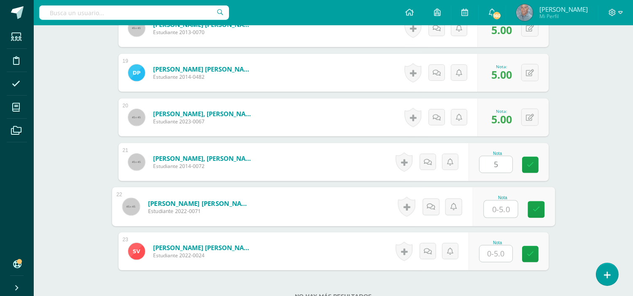
click at [491, 209] on input "text" at bounding box center [500, 209] width 34 height 17
type input "5"
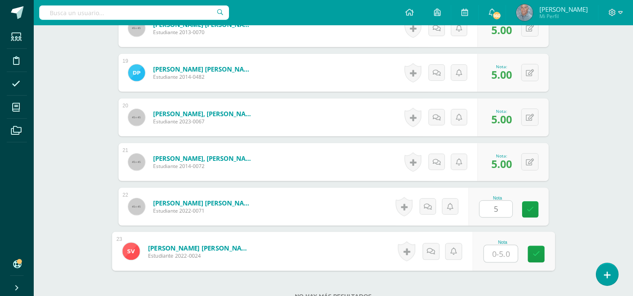
click at [487, 256] on input "text" at bounding box center [500, 254] width 34 height 17
type input "5"
click at [537, 255] on icon at bounding box center [536, 254] width 8 height 7
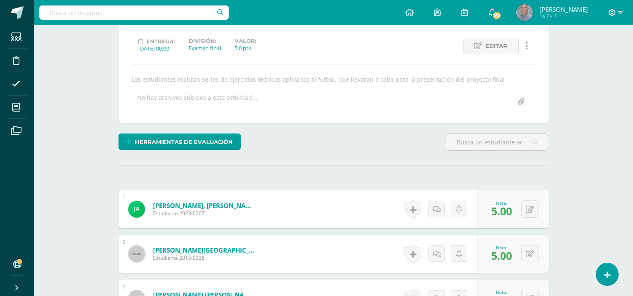
scroll to position [0, 0]
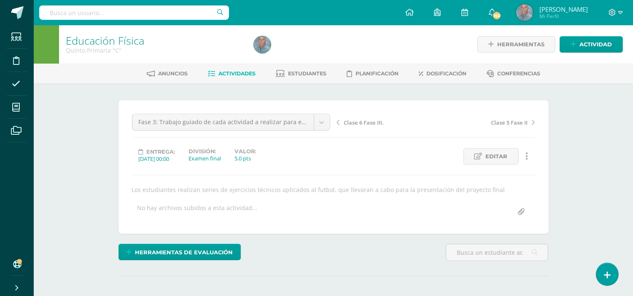
click at [243, 73] on span "Actividades" at bounding box center [236, 73] width 37 height 6
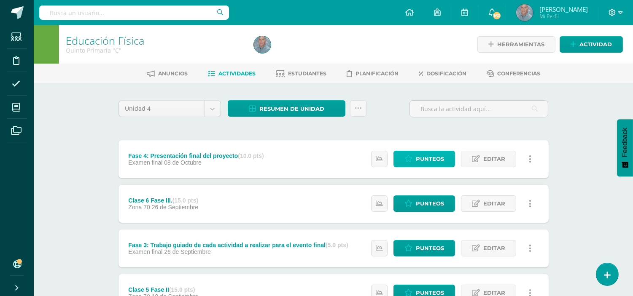
click at [423, 158] on span "Punteos" at bounding box center [430, 159] width 28 height 16
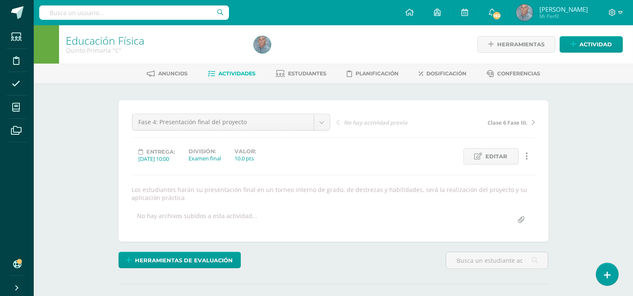
click at [231, 70] on span "Actividades" at bounding box center [236, 73] width 37 height 6
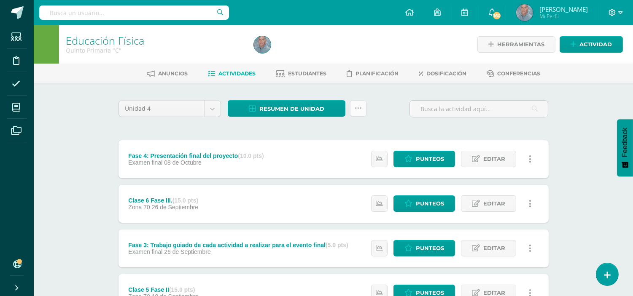
click at [356, 107] on icon at bounding box center [357, 108] width 7 height 7
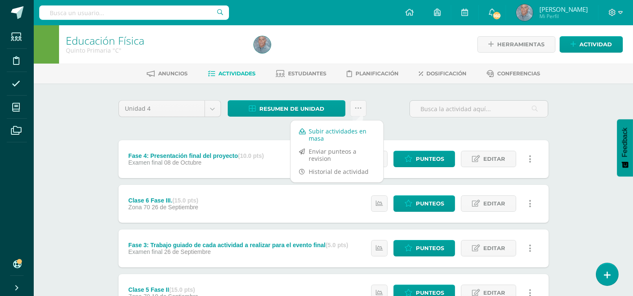
click at [339, 132] on link "Subir actividades en masa" at bounding box center [336, 135] width 93 height 20
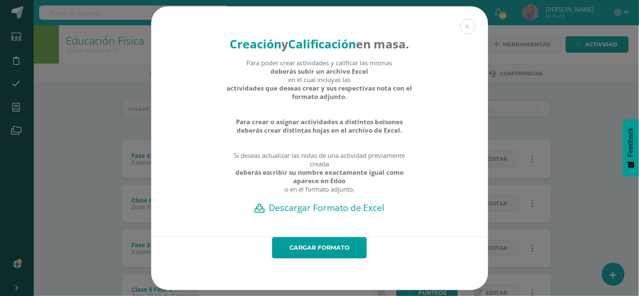
click at [327, 214] on h2 "Descargar Formato de Excel" at bounding box center [320, 208] width 308 height 12
click at [462, 23] on button at bounding box center [468, 26] width 15 height 15
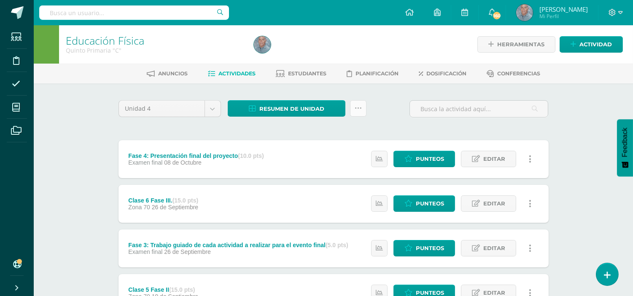
click at [359, 107] on icon at bounding box center [357, 108] width 7 height 7
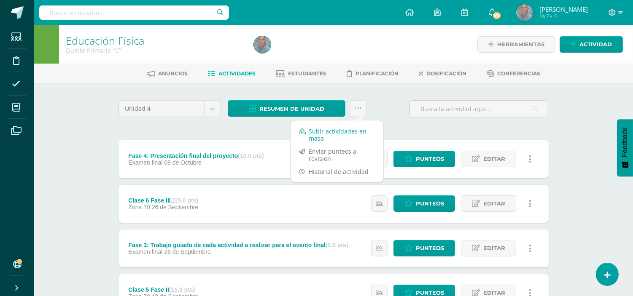
click at [335, 133] on link "Subir actividades en masa" at bounding box center [336, 135] width 93 height 20
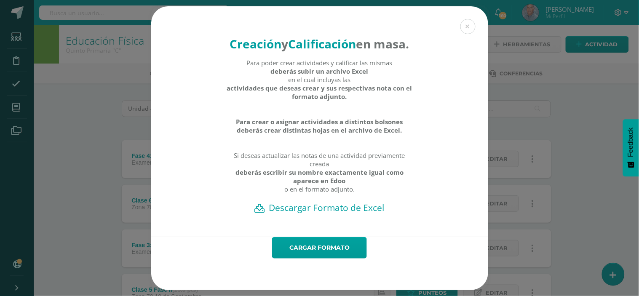
click at [339, 214] on h2 "Descargar Formato de Excel" at bounding box center [320, 208] width 308 height 12
click at [538, 48] on div "Creación y Calificación en masa. Para poder crear actividades y calificar las m…" at bounding box center [319, 148] width 633 height 284
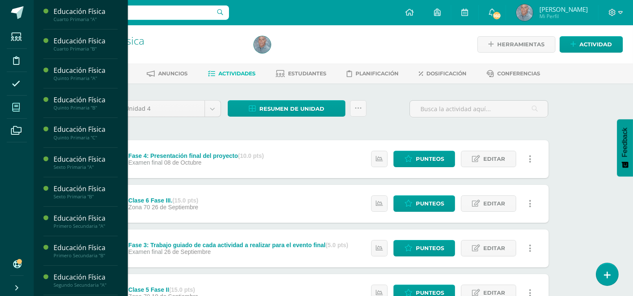
click at [17, 102] on span at bounding box center [16, 107] width 19 height 19
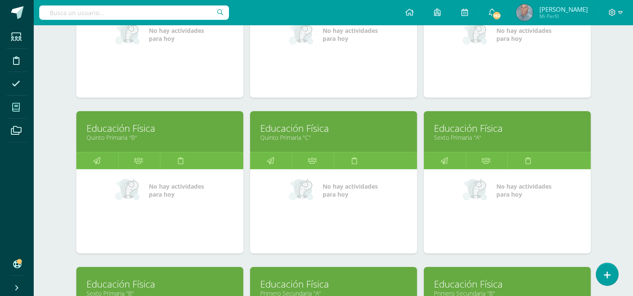
scroll to position [206, 0]
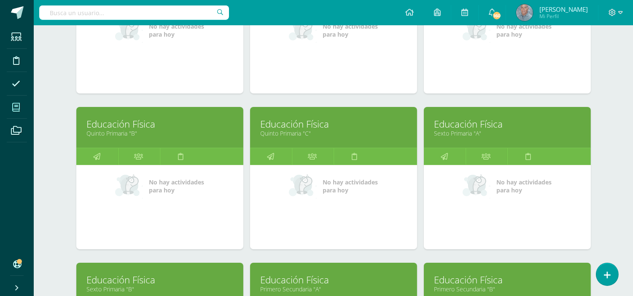
click at [472, 131] on link "Sexto Primaria "A"" at bounding box center [507, 133] width 146 height 8
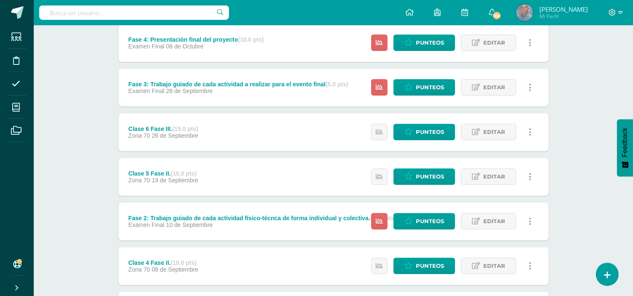
scroll to position [121, 0]
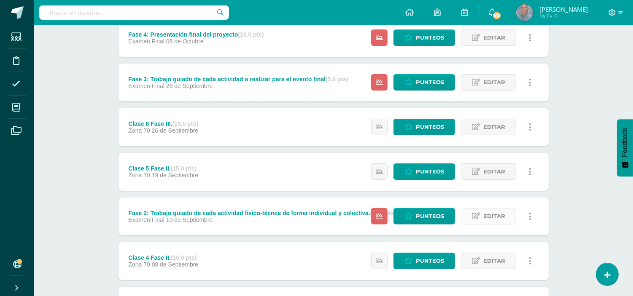
click at [493, 215] on span "Editar" at bounding box center [494, 217] width 22 height 16
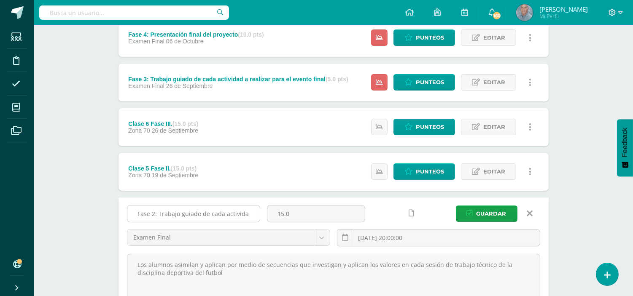
click at [249, 210] on input "Fase 2: Trabajo guiado de cada actividad físico-técnca de forma individual y co…" at bounding box center [193, 214] width 132 height 16
type input "Fase 2: Trabajo guiado de cada actividad"
click at [491, 212] on span "Guardar" at bounding box center [491, 214] width 30 height 16
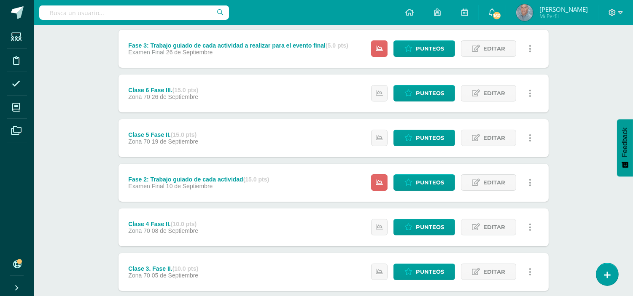
scroll to position [169, 0]
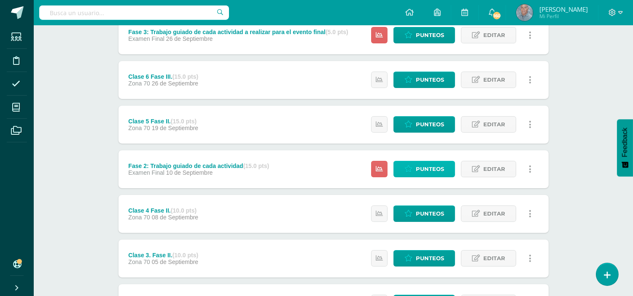
click at [423, 169] on span "Punteos" at bounding box center [430, 169] width 28 height 16
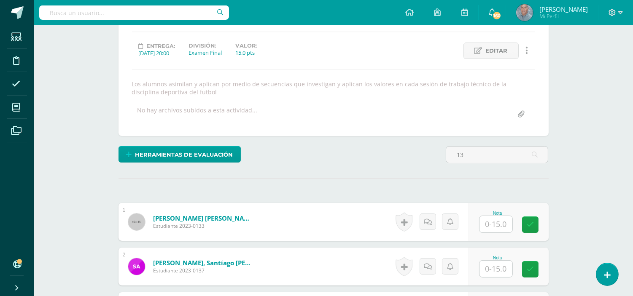
scroll to position [207, 0]
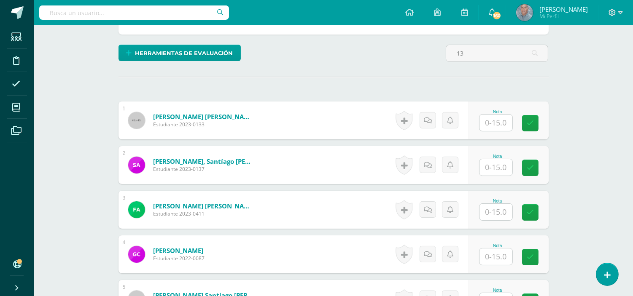
type input "1"
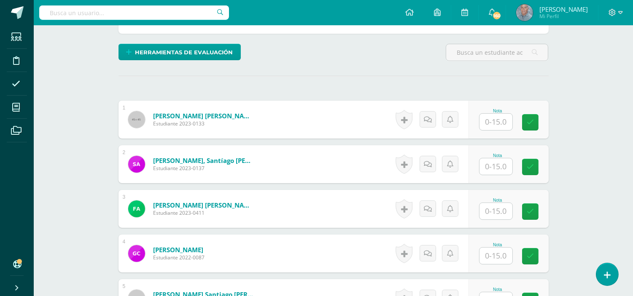
scroll to position [209, 0]
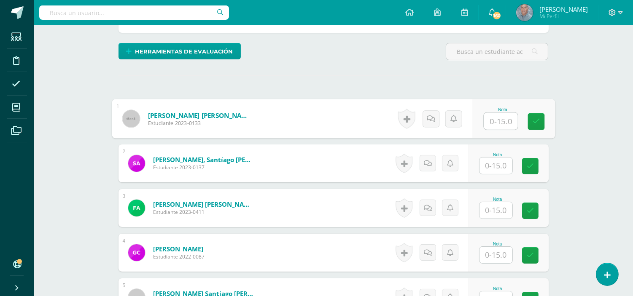
click at [488, 121] on input "text" at bounding box center [500, 121] width 34 height 17
type input "15"
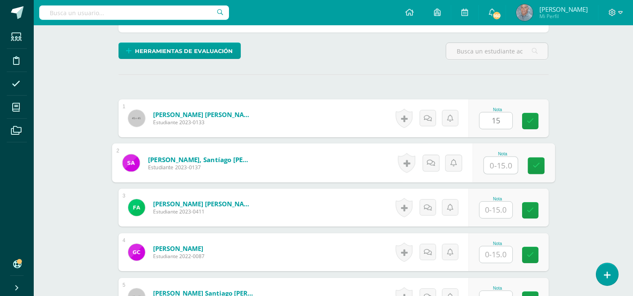
click at [491, 166] on input "text" at bounding box center [500, 165] width 34 height 17
type input "15"
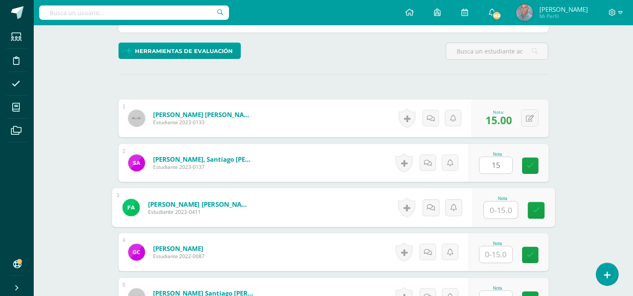
click at [493, 212] on input "text" at bounding box center [500, 210] width 34 height 17
type input "15"
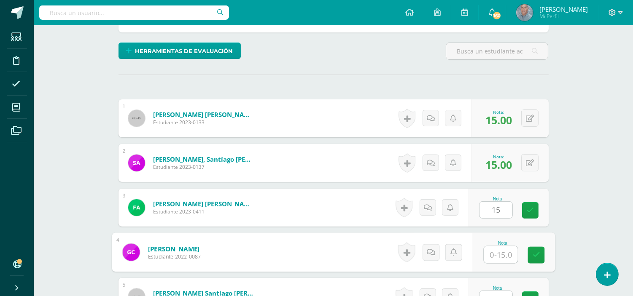
click at [487, 257] on input "text" at bounding box center [500, 255] width 34 height 17
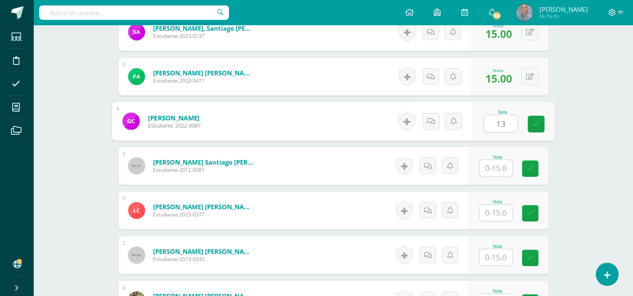
scroll to position [365, 0]
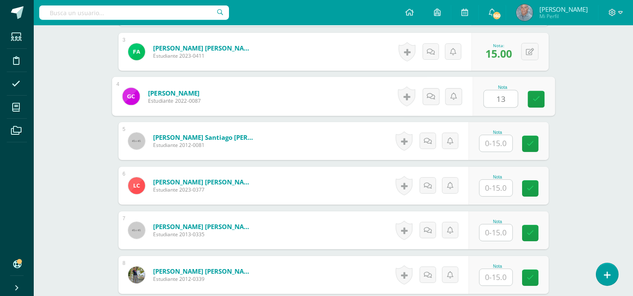
type input "13"
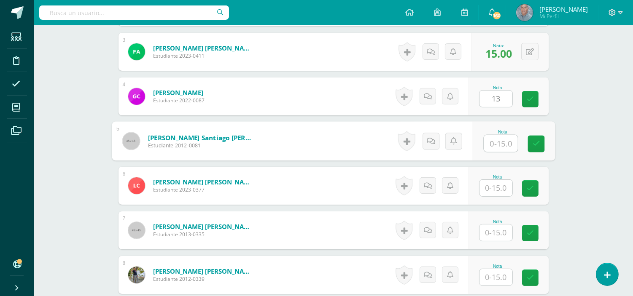
click at [490, 146] on input "text" at bounding box center [500, 143] width 34 height 17
type input "15"
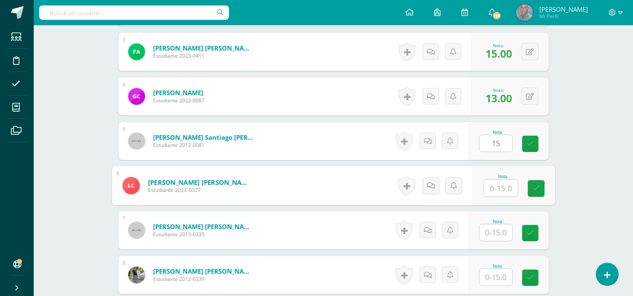
click at [490, 188] on input "text" at bounding box center [500, 188] width 34 height 17
type input "13"
click at [488, 228] on input "text" at bounding box center [495, 233] width 33 height 16
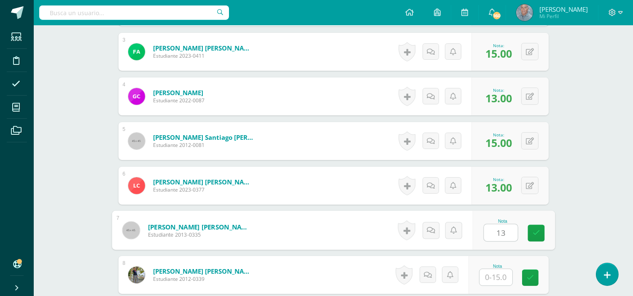
type input "13"
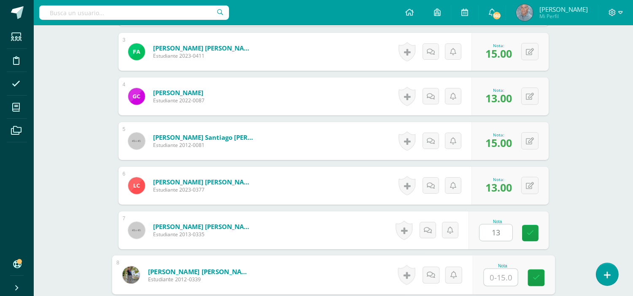
click at [487, 281] on input "text" at bounding box center [500, 277] width 34 height 17
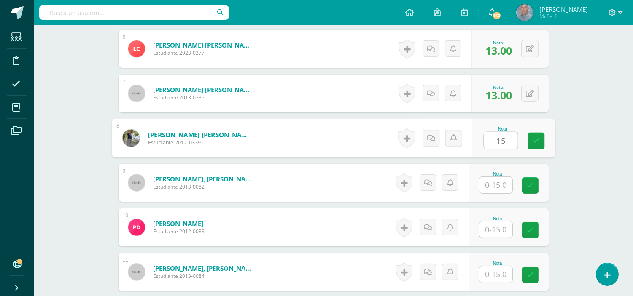
scroll to position [515, 0]
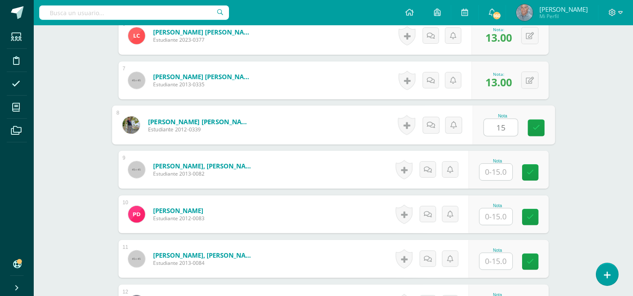
type input "15"
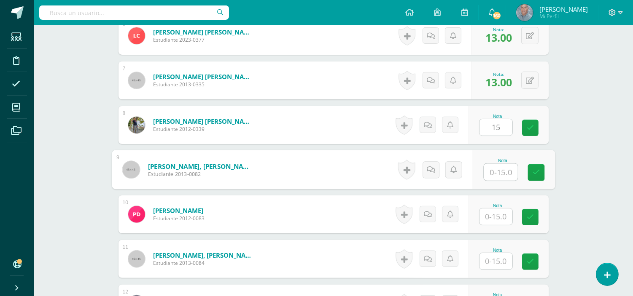
click at [488, 173] on input "text" at bounding box center [500, 172] width 34 height 17
type input "15"
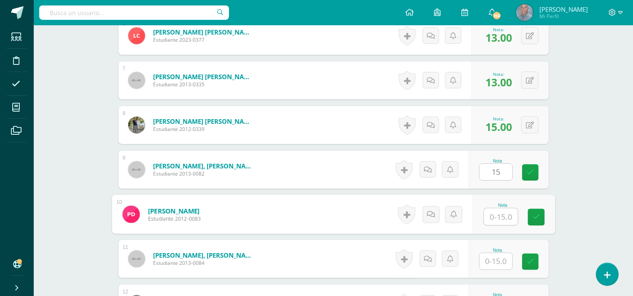
click at [489, 217] on input "text" at bounding box center [500, 217] width 34 height 17
type input "15"
click at [491, 260] on input "text" at bounding box center [495, 261] width 33 height 16
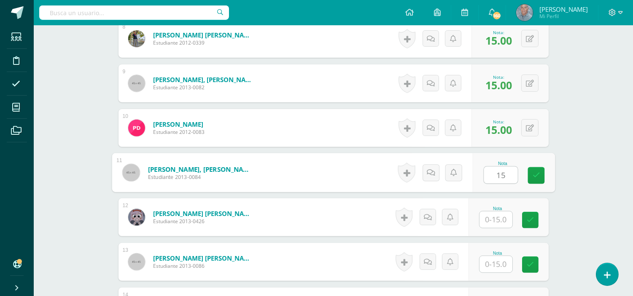
scroll to position [609, 0]
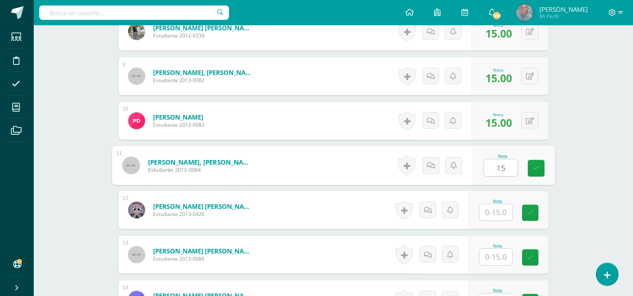
type input "15"
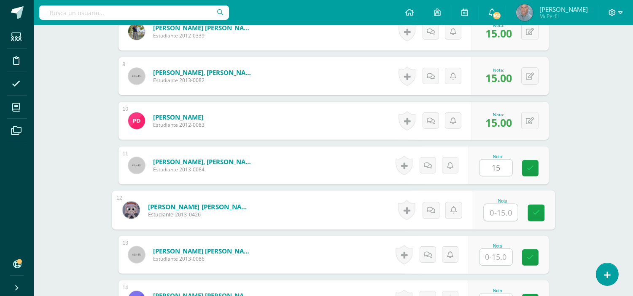
click at [488, 212] on input "text" at bounding box center [500, 212] width 34 height 17
type input "13"
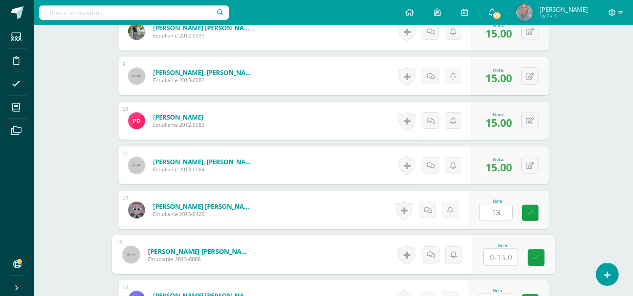
click at [490, 258] on input "text" at bounding box center [500, 257] width 34 height 17
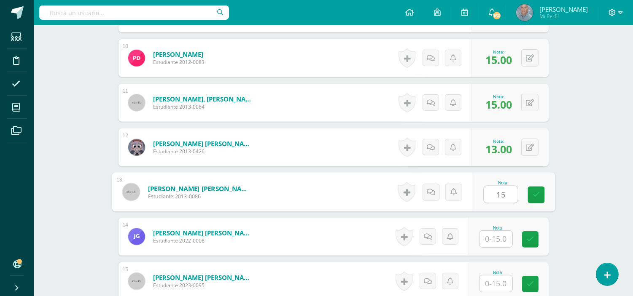
scroll to position [697, 0]
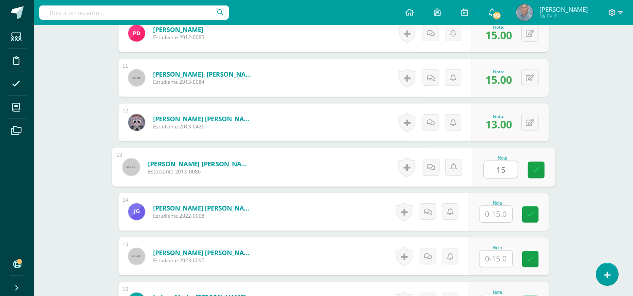
type input "15"
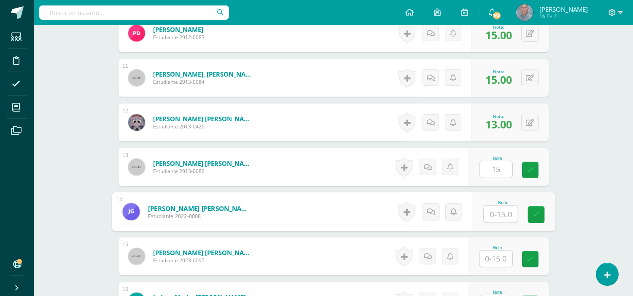
click at [489, 214] on input "text" at bounding box center [500, 214] width 34 height 17
type input "13"
click at [489, 262] on input "text" at bounding box center [495, 259] width 33 height 16
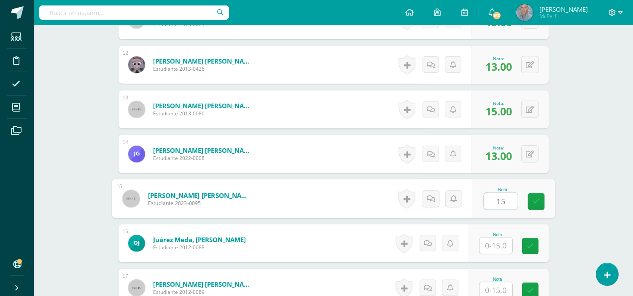
scroll to position [772, 0]
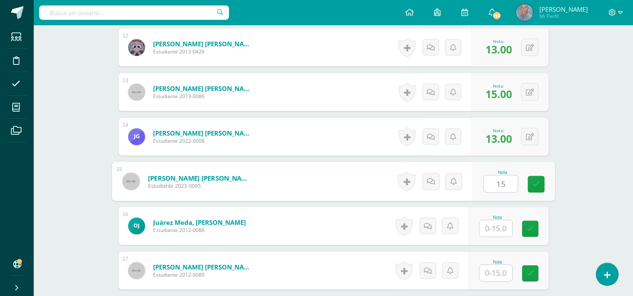
type input "15"
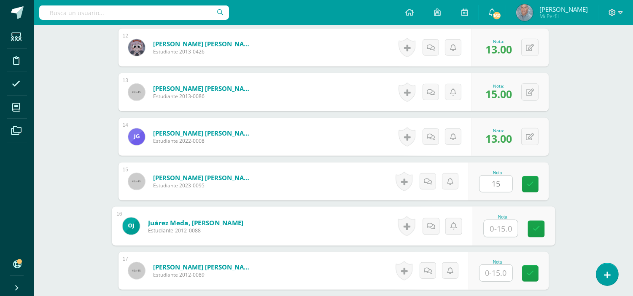
click at [491, 231] on input "text" at bounding box center [500, 228] width 34 height 17
type input "15"
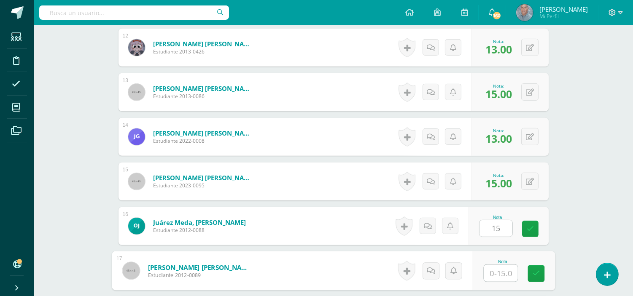
click at [487, 272] on input "text" at bounding box center [500, 273] width 34 height 17
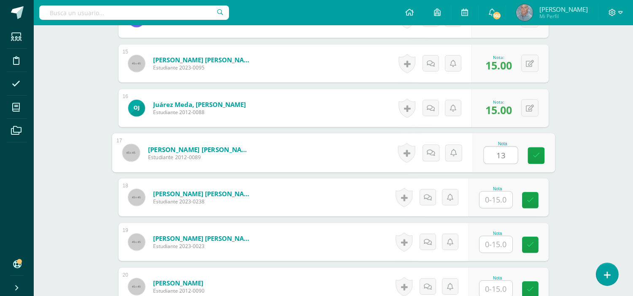
scroll to position [903, 0]
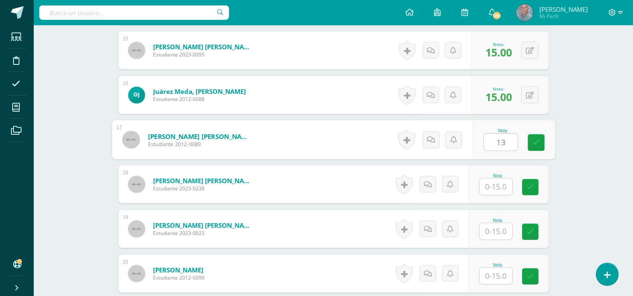
type input "13"
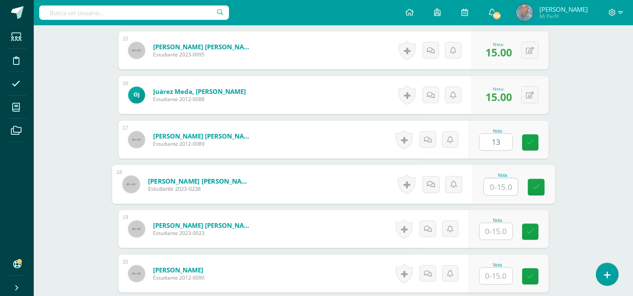
click at [492, 186] on input "text" at bounding box center [500, 187] width 34 height 17
type input "15"
click at [487, 235] on input "text" at bounding box center [495, 231] width 33 height 16
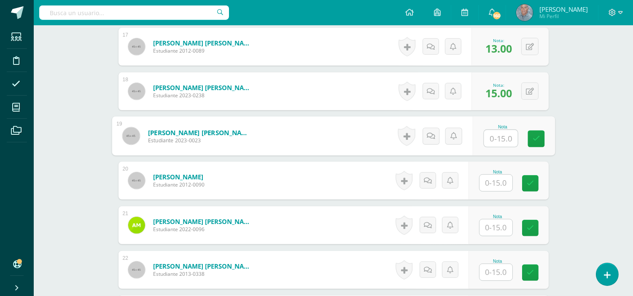
scroll to position [996, 0]
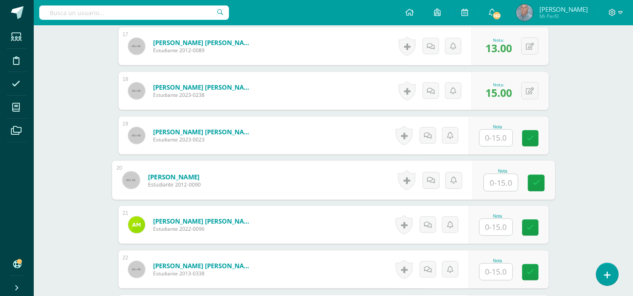
click at [490, 179] on input "text" at bounding box center [500, 182] width 34 height 17
type input "15"
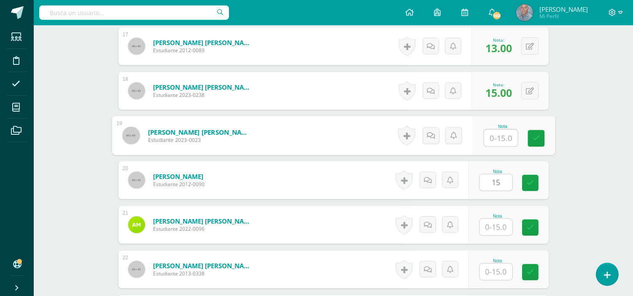
click at [491, 132] on input "text" at bounding box center [500, 138] width 34 height 17
type input "15"
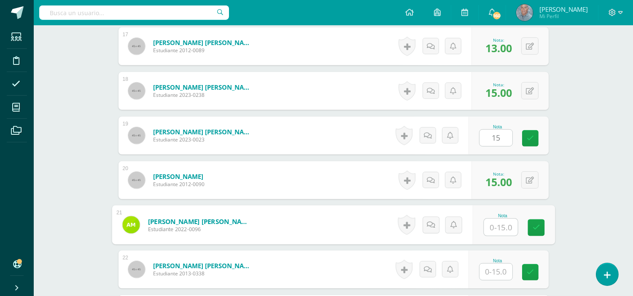
click at [490, 229] on input "text" at bounding box center [500, 227] width 34 height 17
type input "13"
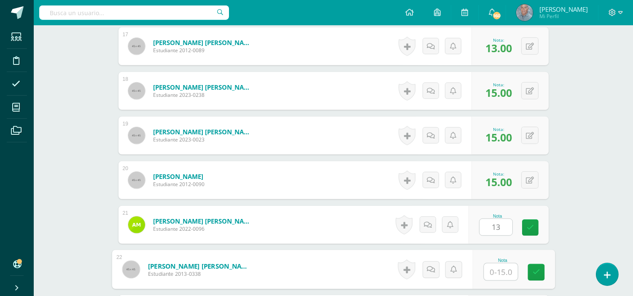
click at [489, 276] on input "text" at bounding box center [500, 272] width 34 height 17
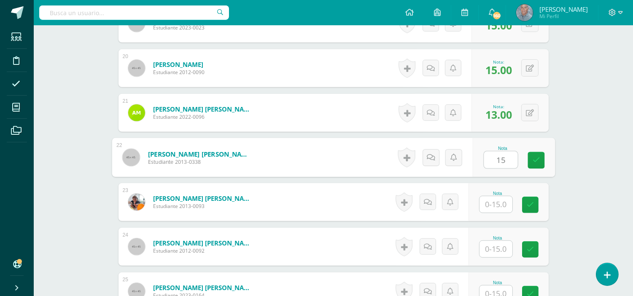
scroll to position [1109, 0]
type input "15"
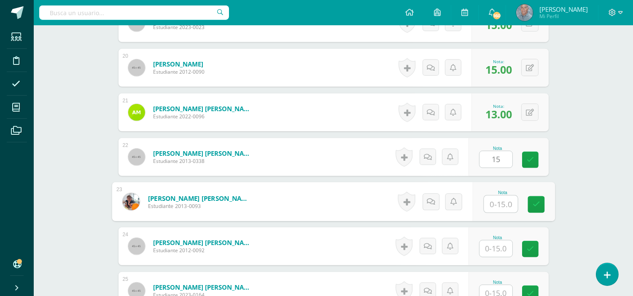
click at [489, 202] on input "text" at bounding box center [500, 204] width 34 height 17
type input "15"
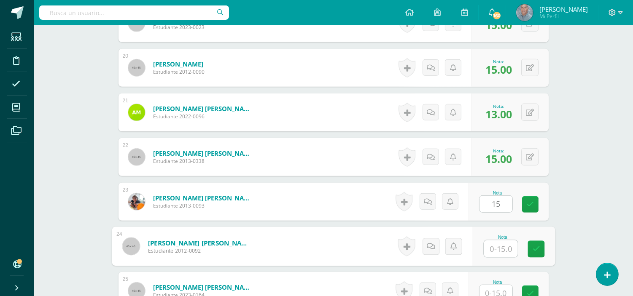
click at [490, 255] on input "text" at bounding box center [500, 249] width 34 height 17
type input "13"
click at [489, 295] on input "text" at bounding box center [495, 293] width 33 height 16
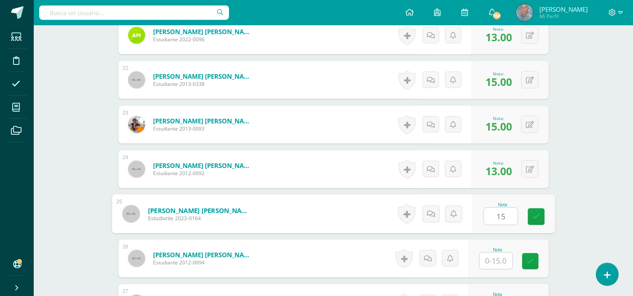
scroll to position [1204, 0]
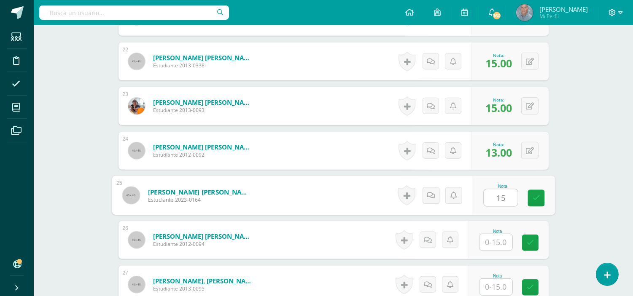
type input "15"
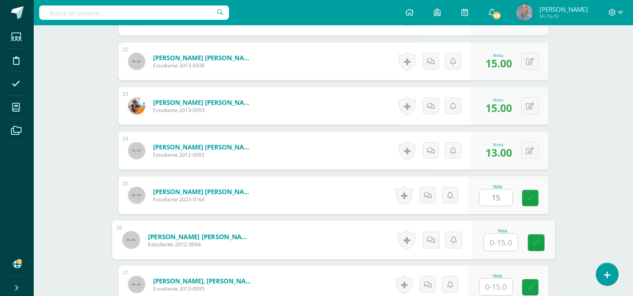
click at [488, 240] on input "text" at bounding box center [500, 242] width 34 height 17
type input "15"
click at [486, 287] on input "text" at bounding box center [495, 287] width 33 height 16
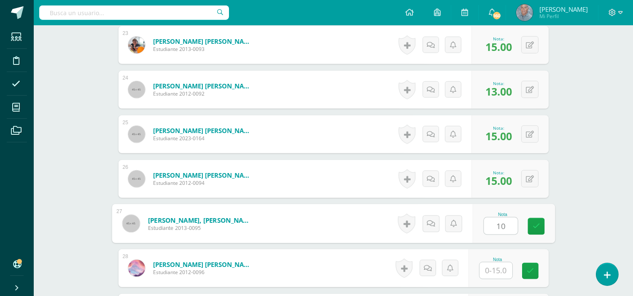
scroll to position [1279, 0]
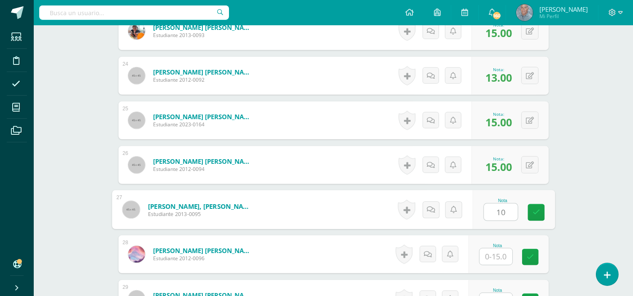
type input "10"
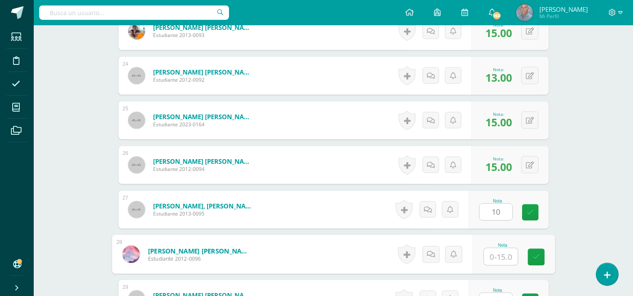
click at [494, 255] on input "text" at bounding box center [500, 257] width 34 height 17
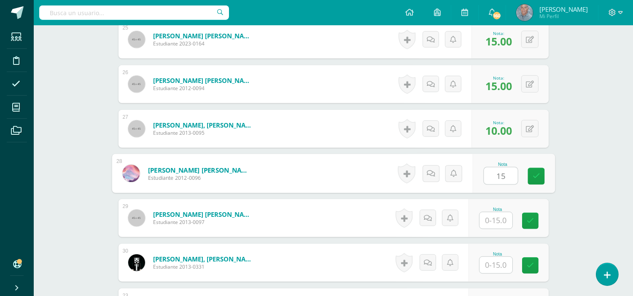
scroll to position [1373, 0]
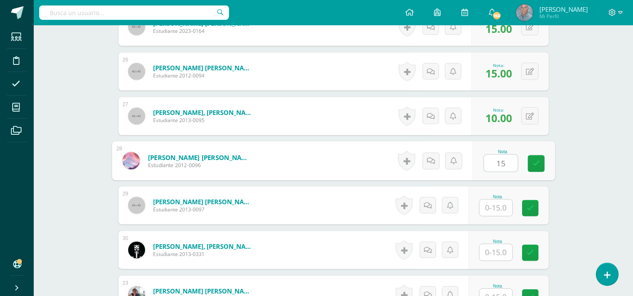
type input "15"
click at [491, 209] on input "text" at bounding box center [495, 208] width 33 height 16
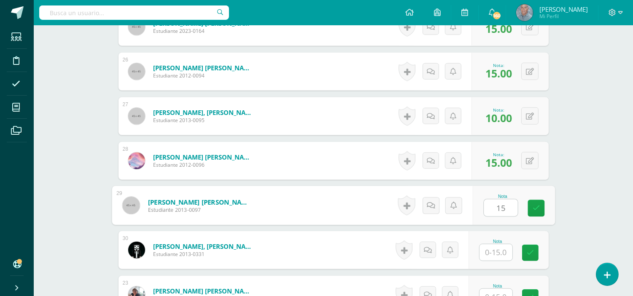
type input "15"
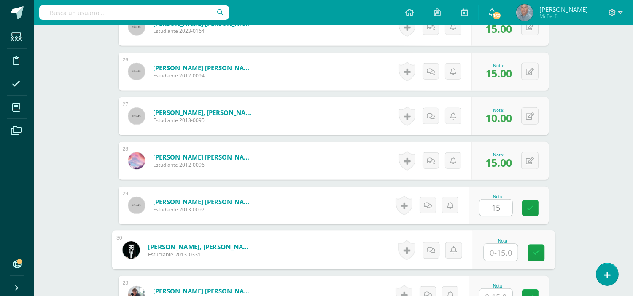
click at [487, 247] on input "text" at bounding box center [500, 252] width 34 height 17
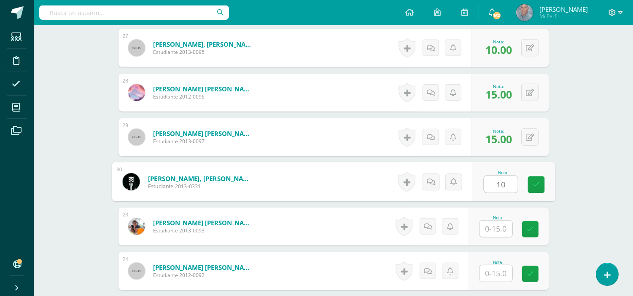
scroll to position [1448, 0]
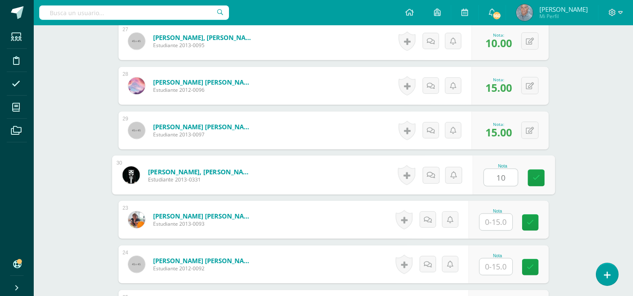
type input "10"
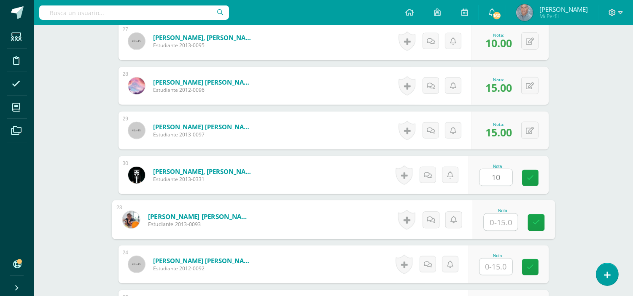
click at [489, 220] on input "text" at bounding box center [500, 222] width 34 height 17
type input "15"
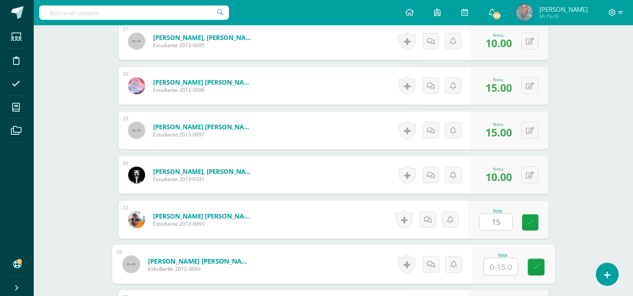
click at [488, 268] on input "text" at bounding box center [500, 267] width 34 height 17
type input "13"
click at [533, 267] on icon at bounding box center [536, 267] width 8 height 7
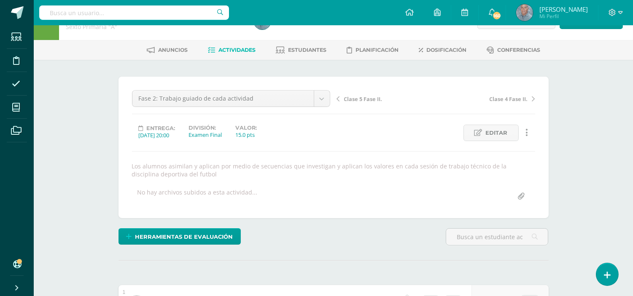
scroll to position [0, 0]
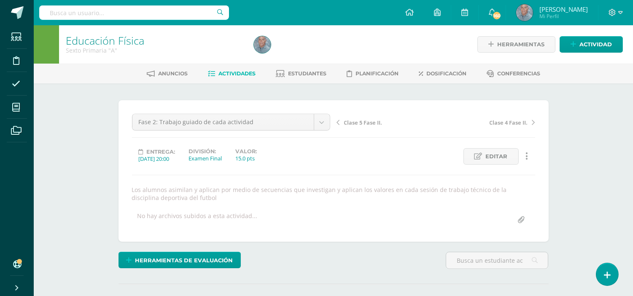
click at [234, 72] on span "Actividades" at bounding box center [236, 73] width 37 height 6
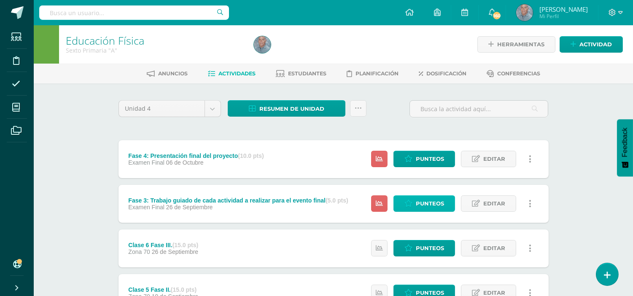
click at [415, 200] on link "Punteos" at bounding box center [424, 204] width 62 height 16
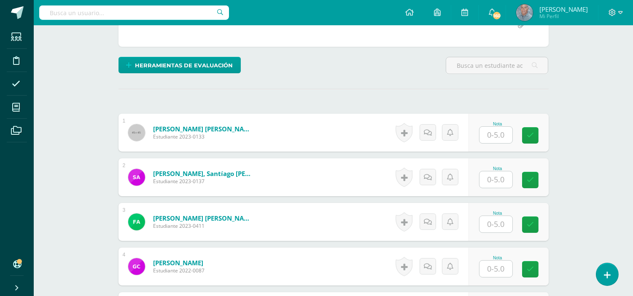
scroll to position [188, 0]
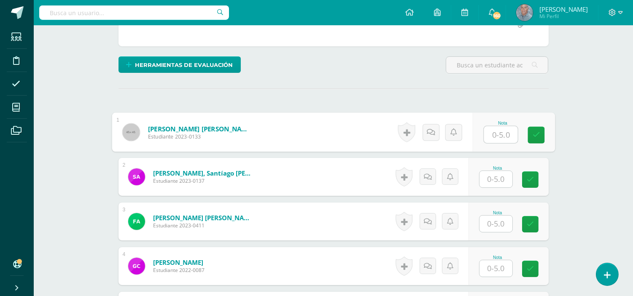
click at [491, 134] on input "text" at bounding box center [500, 134] width 34 height 17
type input "5"
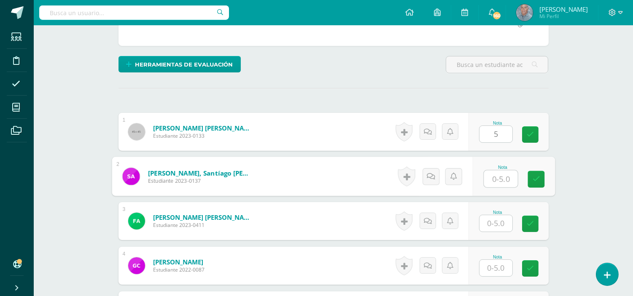
click at [487, 176] on input "text" at bounding box center [500, 179] width 34 height 17
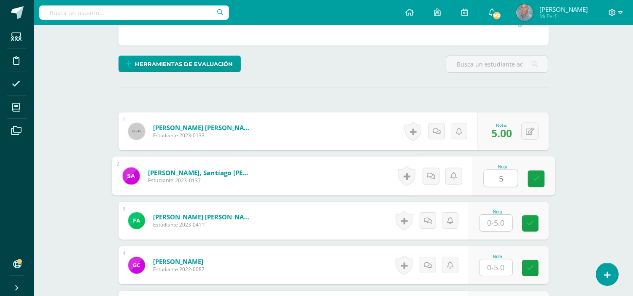
scroll to position [189, 0]
type input "5"
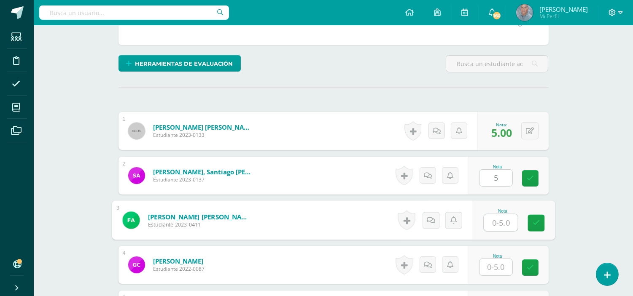
click at [489, 224] on input "text" at bounding box center [500, 223] width 34 height 17
type input "5"
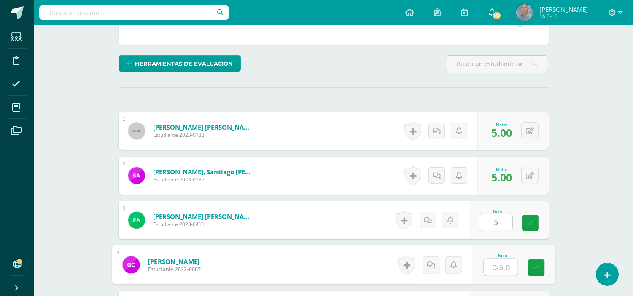
click at [489, 267] on input "text" at bounding box center [500, 267] width 34 height 17
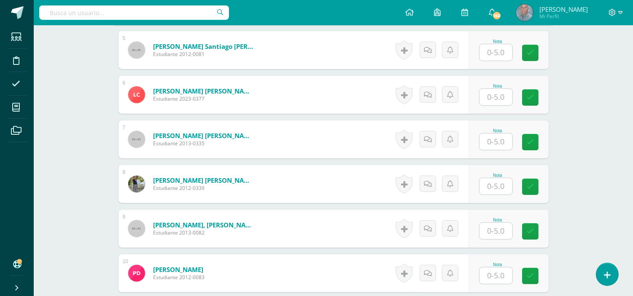
type input "5"
click at [487, 54] on input "text" at bounding box center [500, 52] width 34 height 17
type input "5"
click at [488, 92] on input "text" at bounding box center [500, 97] width 34 height 17
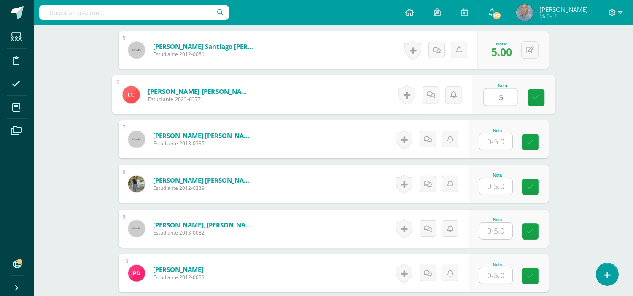
type input "5"
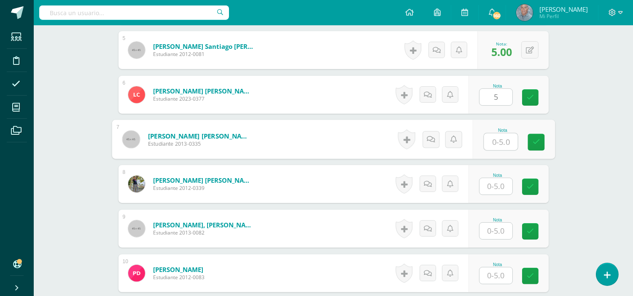
click at [491, 143] on input "text" at bounding box center [500, 142] width 34 height 17
type input "5"
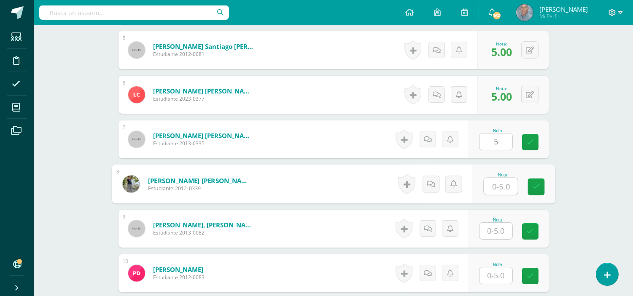
click at [486, 184] on input "text" at bounding box center [500, 186] width 34 height 17
type input "5"
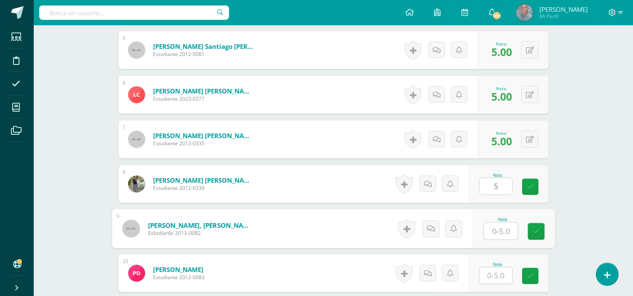
click at [488, 233] on input "text" at bounding box center [500, 231] width 34 height 17
type input "4"
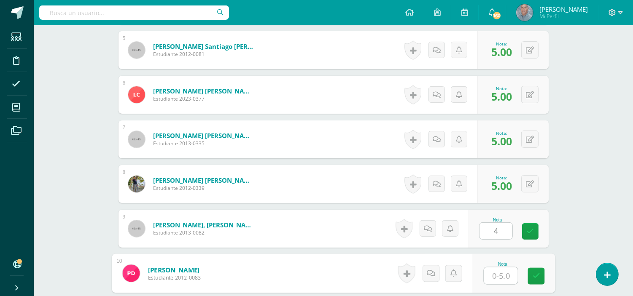
click at [492, 273] on input "text" at bounding box center [500, 276] width 34 height 17
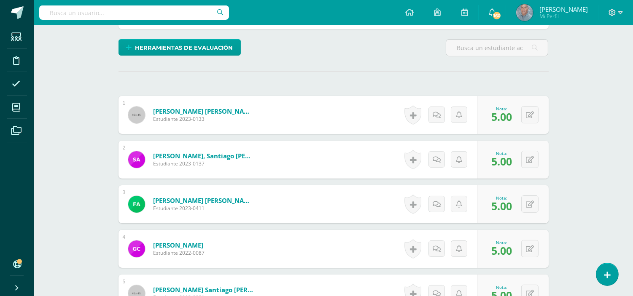
scroll to position [186, 0]
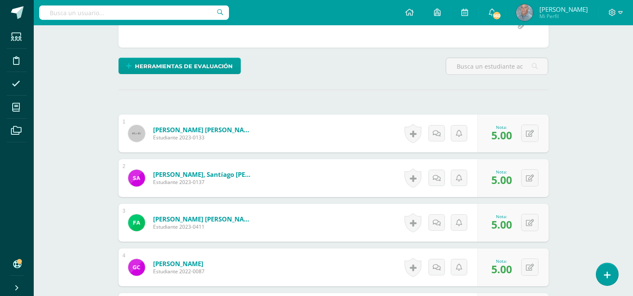
type input "5"
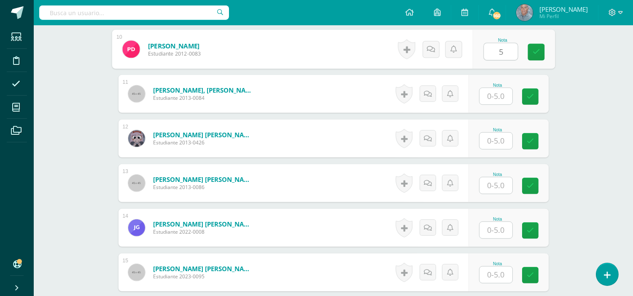
scroll to position [693, 0]
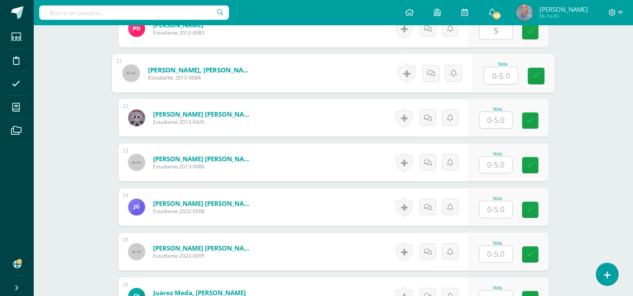
click at [492, 76] on input "text" at bounding box center [500, 75] width 34 height 17
type input "5"
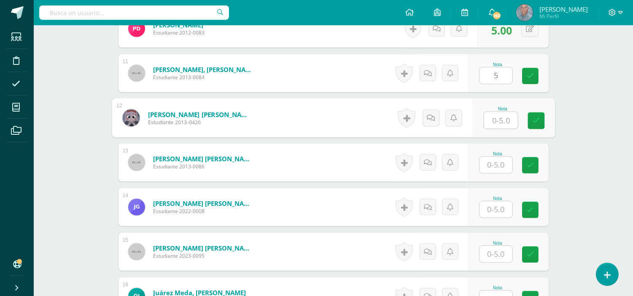
click at [489, 118] on input "text" at bounding box center [500, 120] width 34 height 17
type input "5"
click at [491, 159] on input "text" at bounding box center [495, 165] width 33 height 16
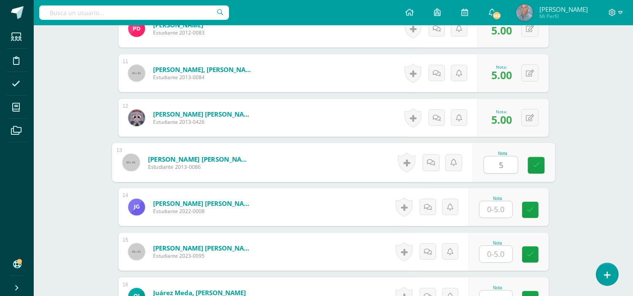
type input "5"
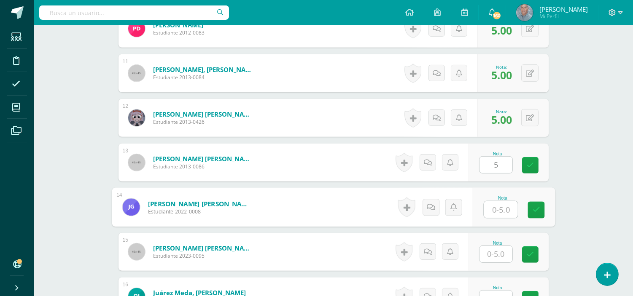
click at [489, 206] on input "text" at bounding box center [500, 209] width 34 height 17
type input "4"
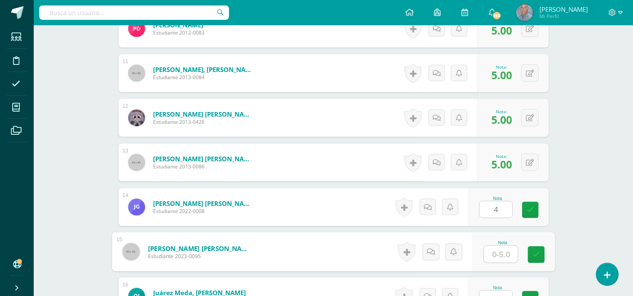
click at [487, 250] on input "text" at bounding box center [500, 254] width 34 height 17
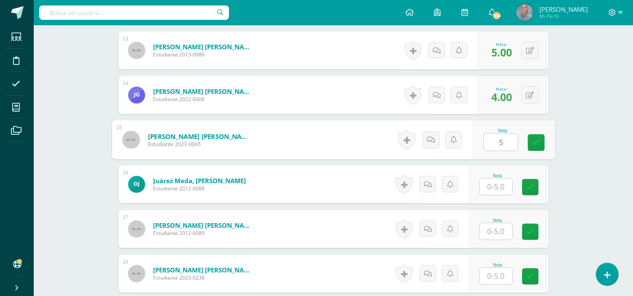
scroll to position [868, 0]
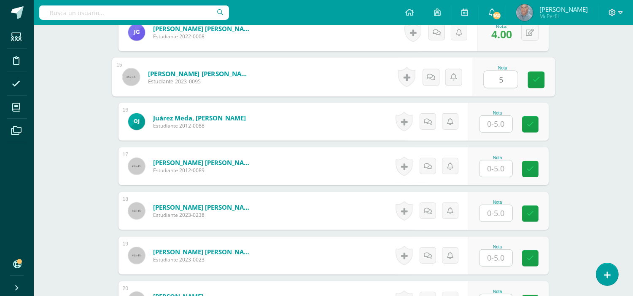
type input "5"
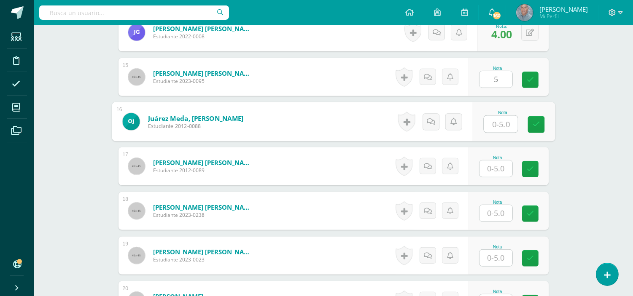
click at [488, 125] on input "text" at bounding box center [500, 124] width 34 height 17
type input "5"
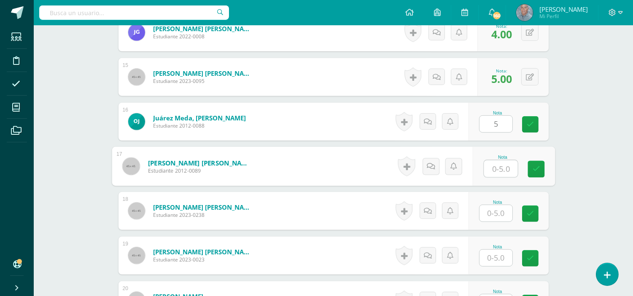
click at [488, 166] on input "text" at bounding box center [500, 169] width 34 height 17
type input "4"
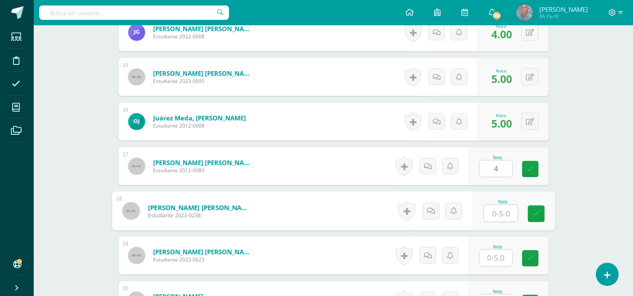
click at [489, 215] on input "text" at bounding box center [500, 213] width 34 height 17
type input "5"
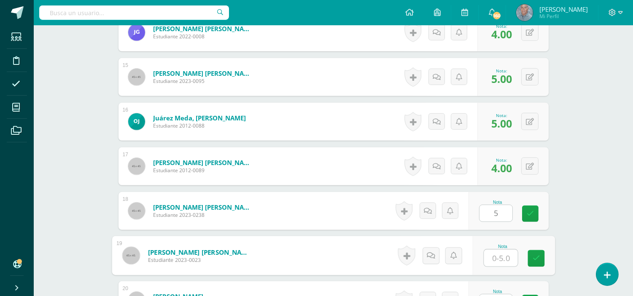
click at [490, 258] on input "text" at bounding box center [500, 258] width 34 height 17
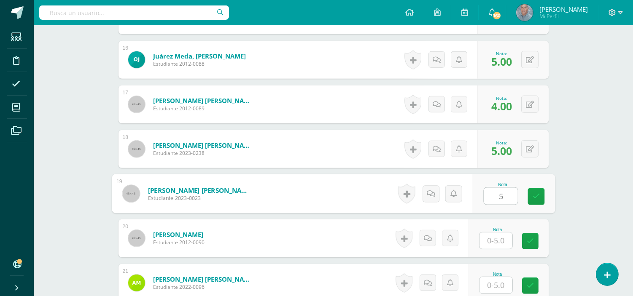
scroll to position [1043, 0]
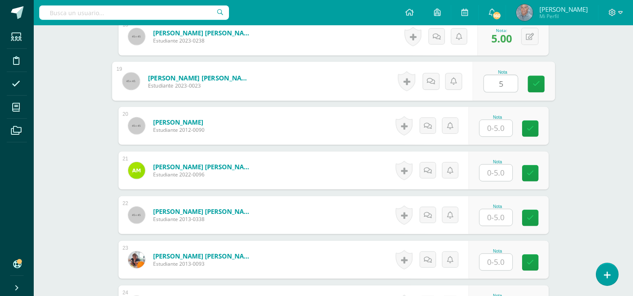
type input "5"
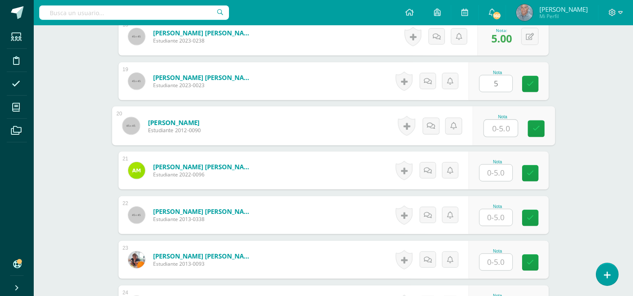
click at [491, 129] on input "text" at bounding box center [500, 128] width 34 height 17
type input "5"
click at [488, 175] on input "text" at bounding box center [495, 173] width 33 height 16
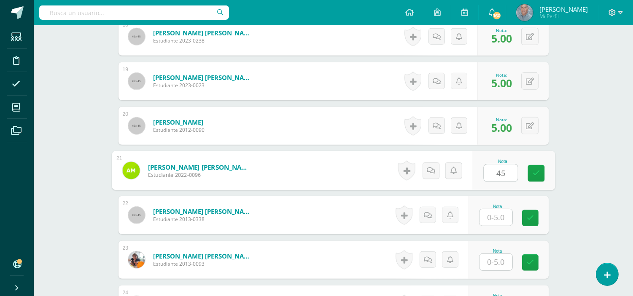
click at [501, 172] on input "45" at bounding box center [500, 173] width 34 height 17
type input "5"
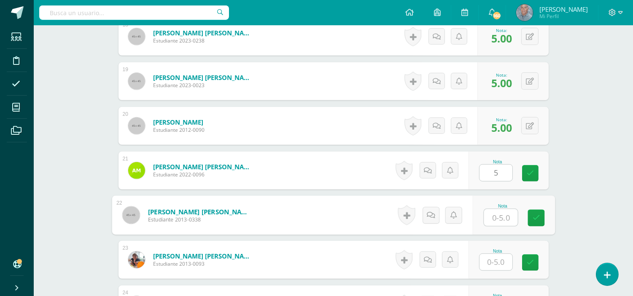
click at [498, 218] on input "text" at bounding box center [500, 217] width 34 height 17
type input "5"
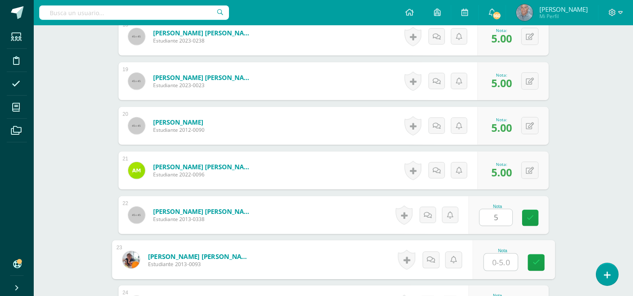
click at [493, 257] on input "text" at bounding box center [500, 262] width 34 height 17
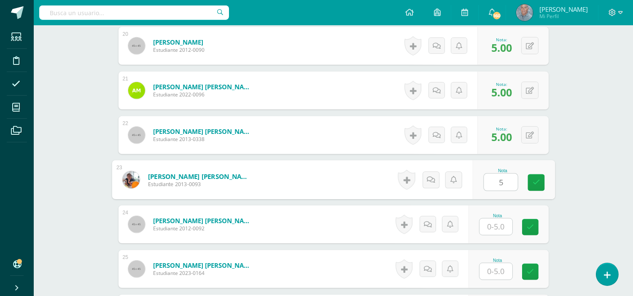
scroll to position [1136, 0]
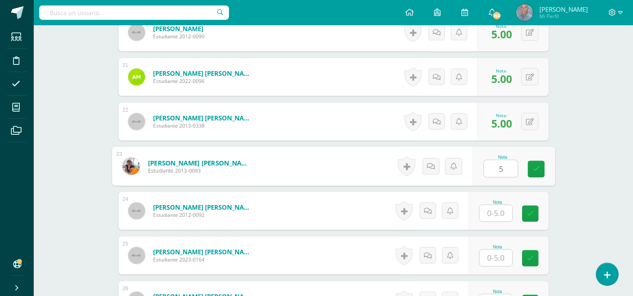
type input "5"
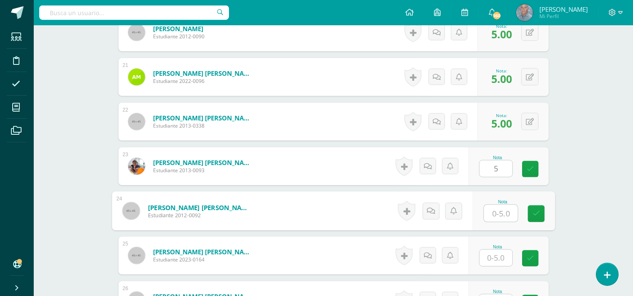
click at [490, 209] on input "text" at bounding box center [500, 213] width 34 height 17
type input "4"
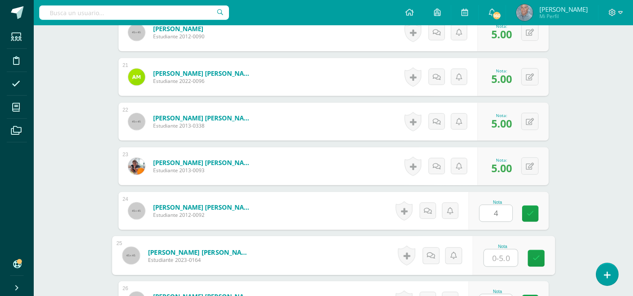
click at [486, 260] on input "text" at bounding box center [500, 258] width 34 height 17
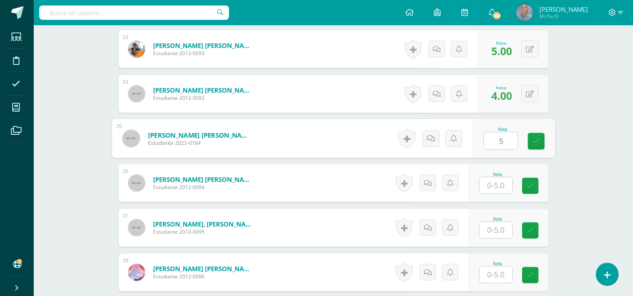
scroll to position [1267, 0]
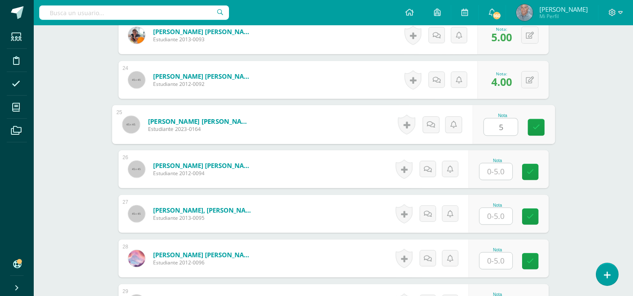
type input "5"
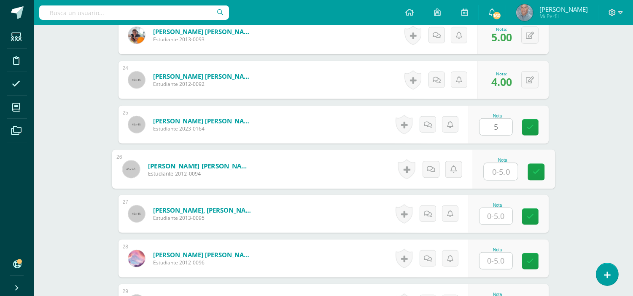
click at [489, 173] on input "text" at bounding box center [500, 172] width 34 height 17
type input "5"
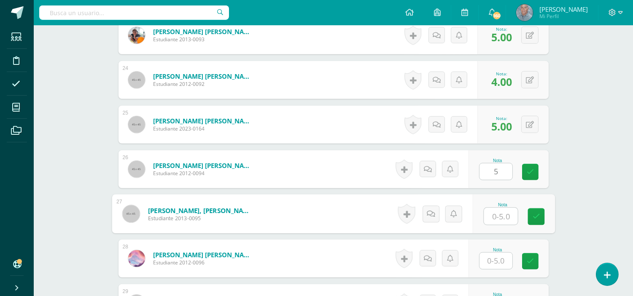
click at [496, 218] on input "text" at bounding box center [500, 216] width 34 height 17
type input "5"
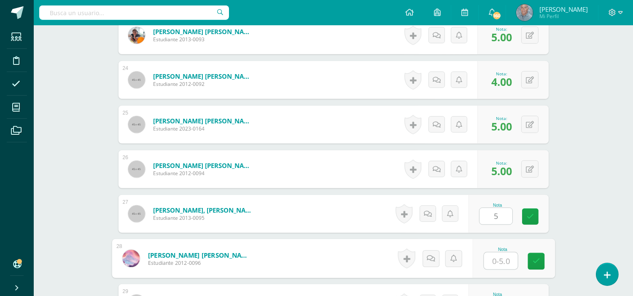
click at [494, 265] on input "text" at bounding box center [500, 261] width 34 height 17
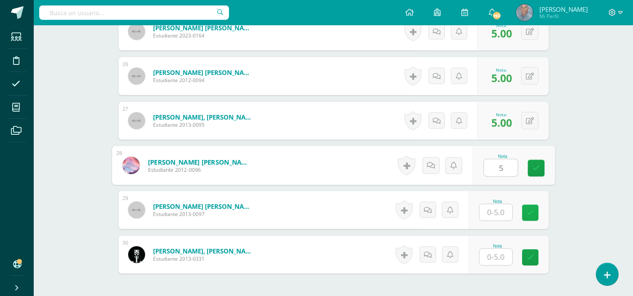
scroll to position [1361, 0]
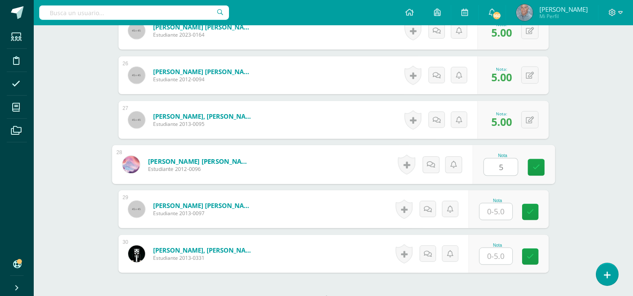
type input "5"
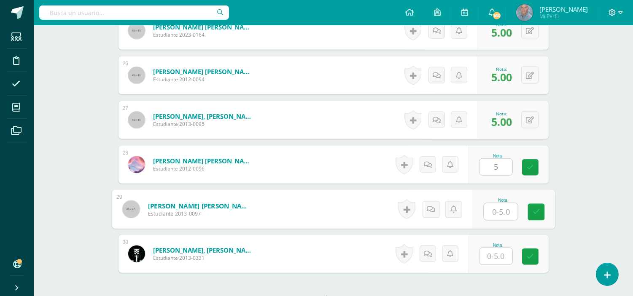
click at [489, 211] on input "text" at bounding box center [500, 212] width 34 height 17
type input "5"
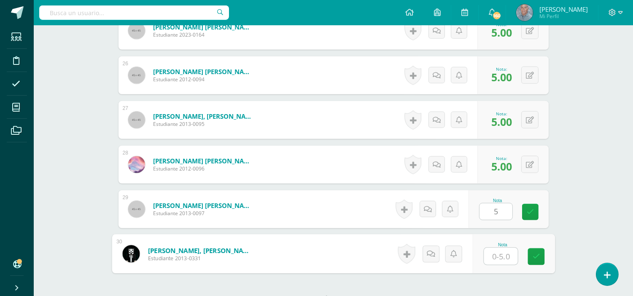
click at [491, 255] on input "text" at bounding box center [500, 256] width 34 height 17
type input "4"
click at [537, 255] on icon at bounding box center [536, 256] width 8 height 7
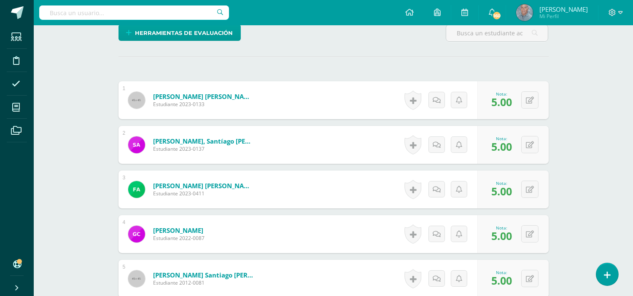
scroll to position [169, 0]
